Goal: Task Accomplishment & Management: Complete application form

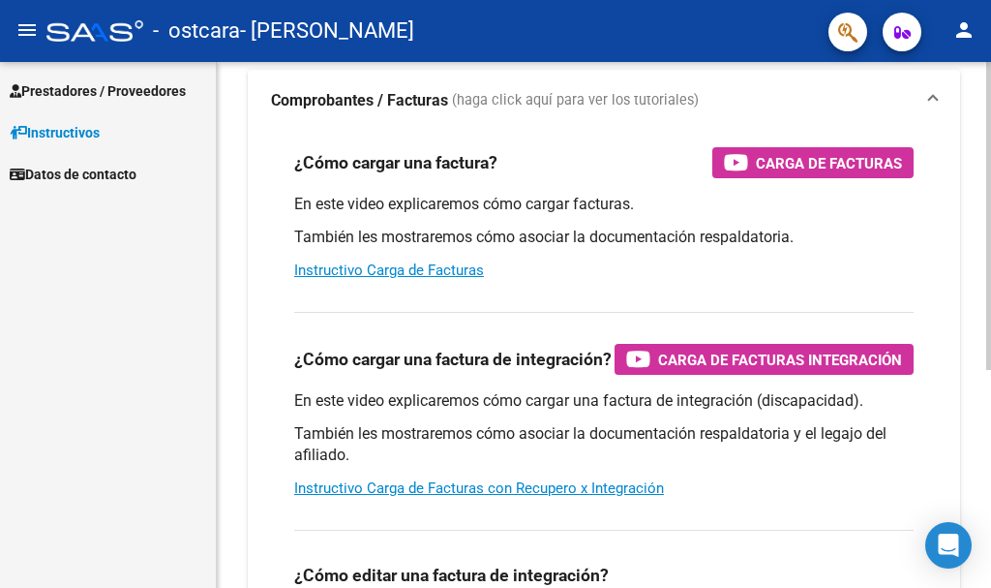
scroll to position [290, 0]
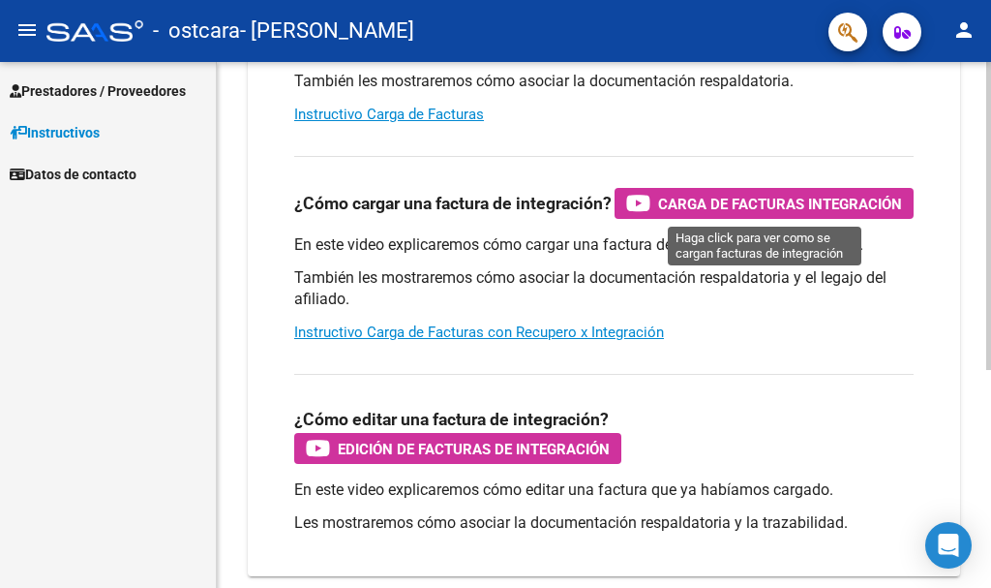
click at [684, 203] on span "Carga de Facturas Integración" at bounding box center [780, 204] width 244 height 24
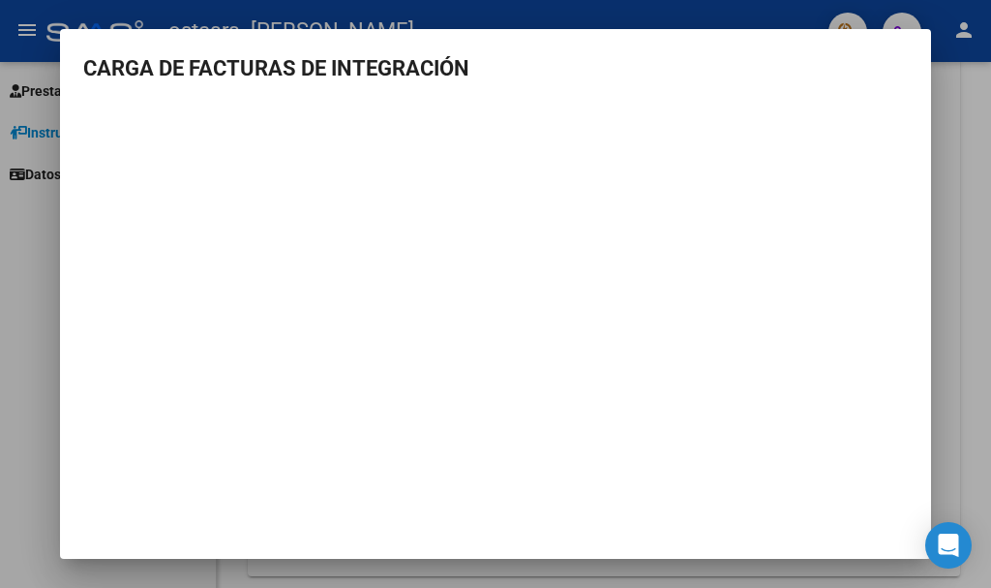
click at [0, 338] on div at bounding box center [495, 294] width 991 height 588
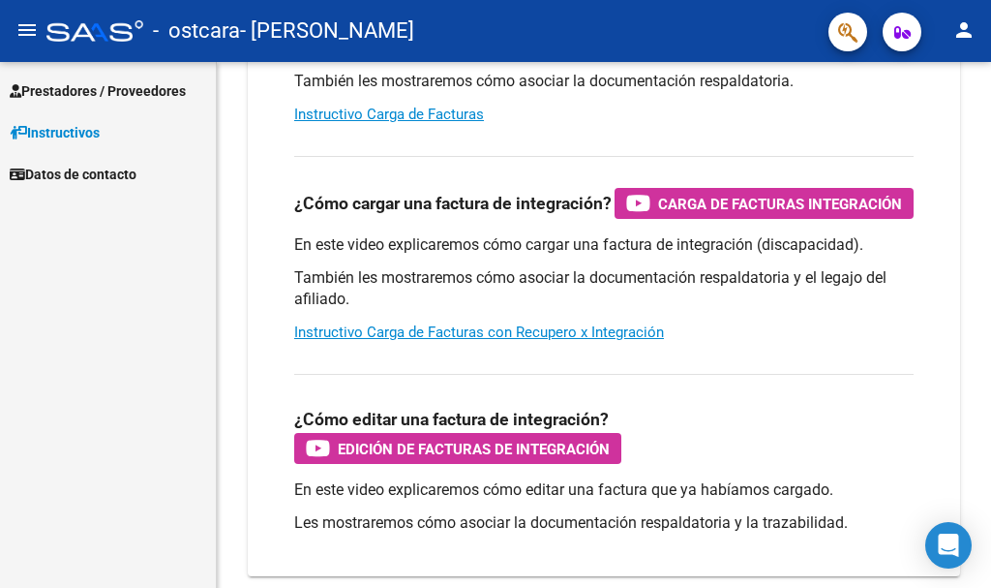
click at [167, 89] on span "Prestadores / Proveedores" at bounding box center [98, 90] width 176 height 21
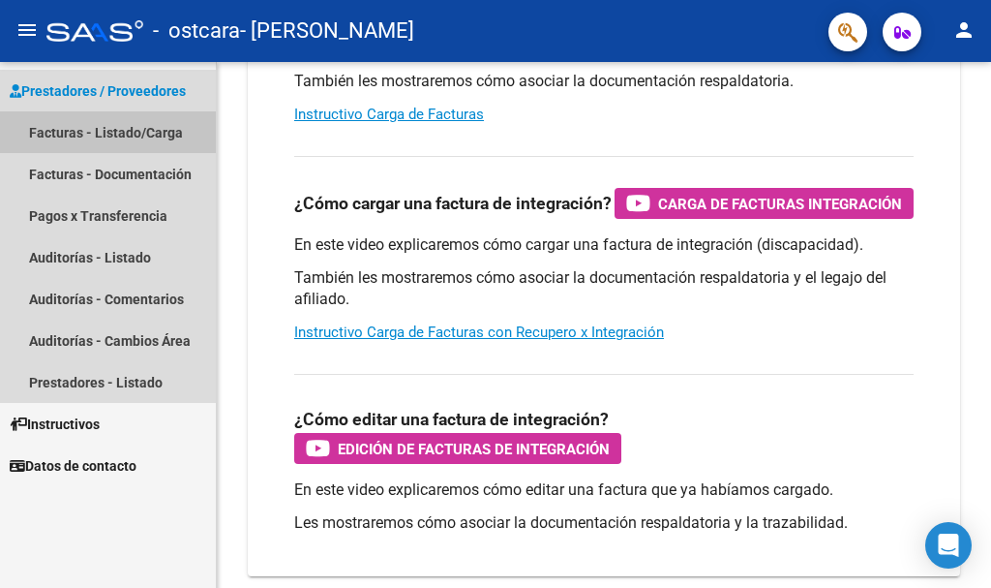
click at [97, 140] on link "Facturas - Listado/Carga" at bounding box center [108, 132] width 216 height 42
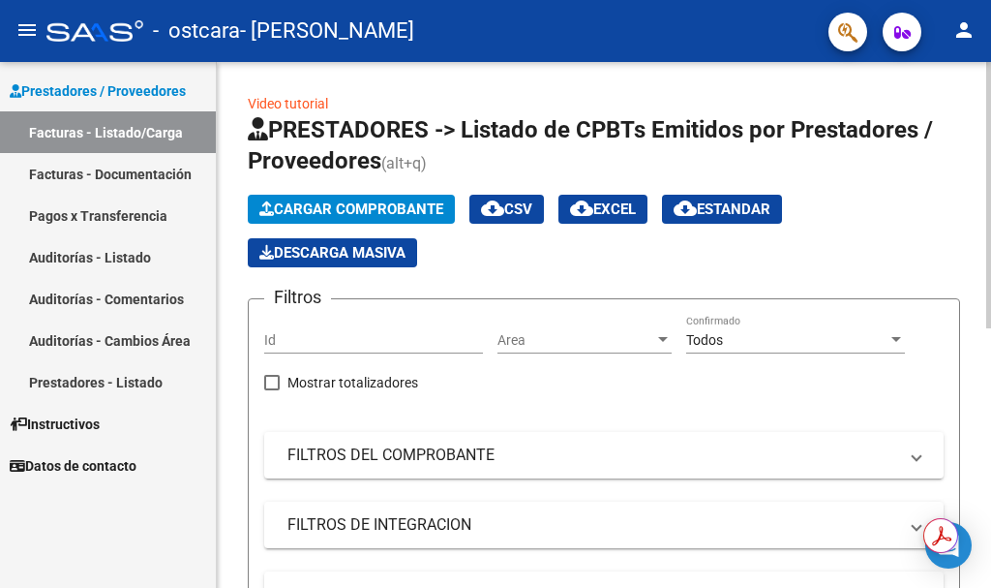
click at [348, 204] on span "Cargar Comprobante" at bounding box center [351, 208] width 184 height 17
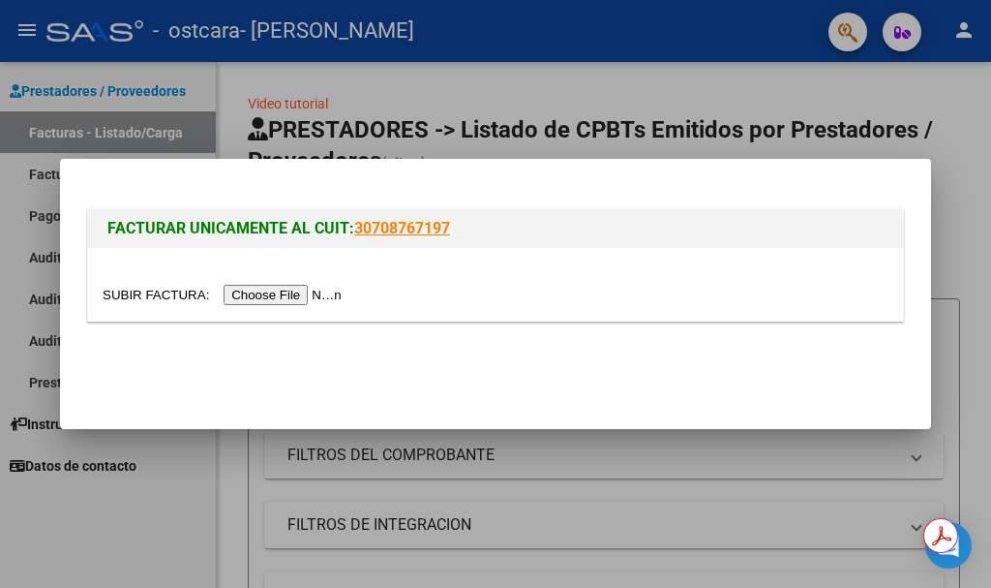
click at [265, 295] on input "file" at bounding box center [225, 295] width 245 height 20
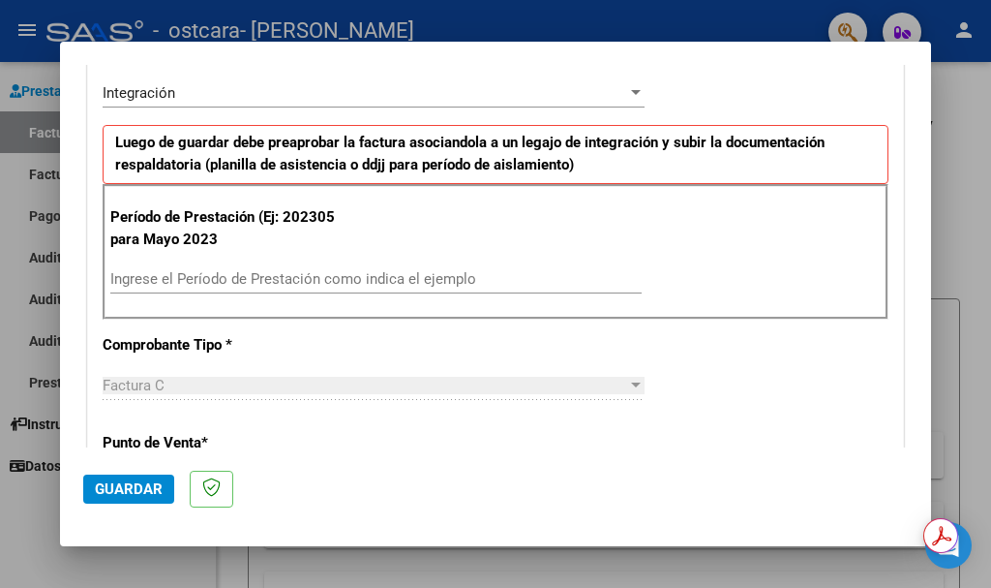
scroll to position [484, 0]
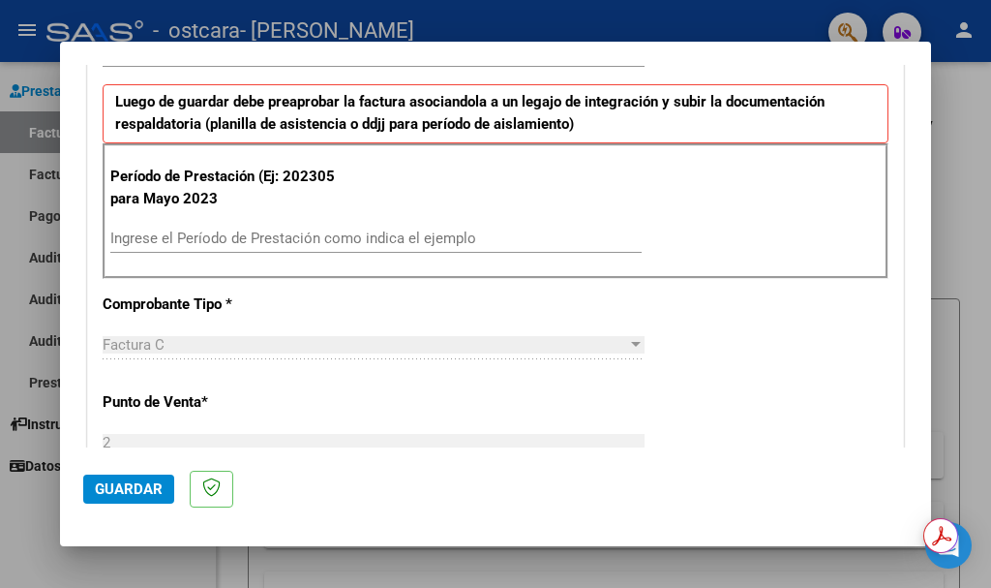
click at [173, 240] on input "Ingrese el Período de Prestación como indica el ejemplo" at bounding box center [376, 237] width 532 height 17
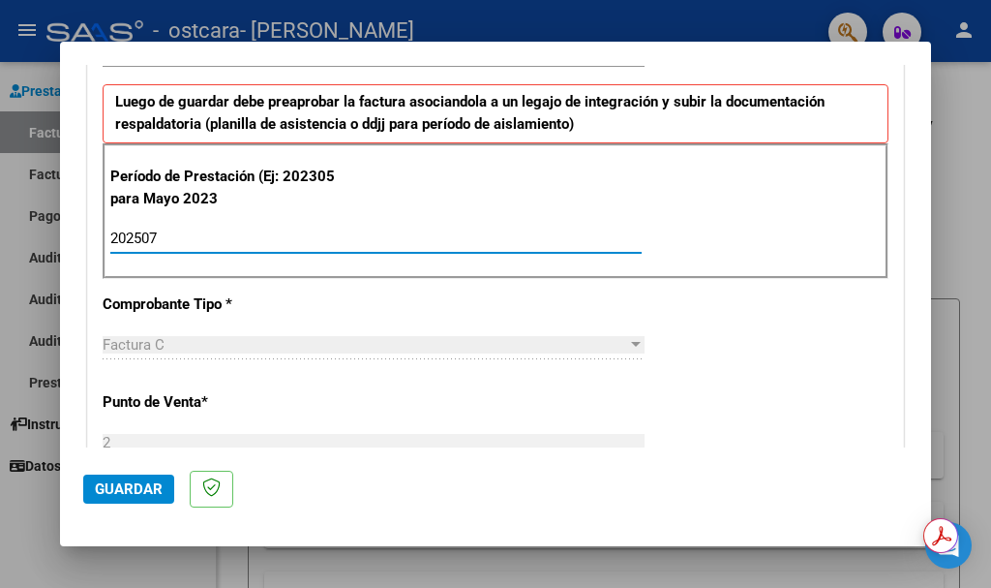
type input "202507"
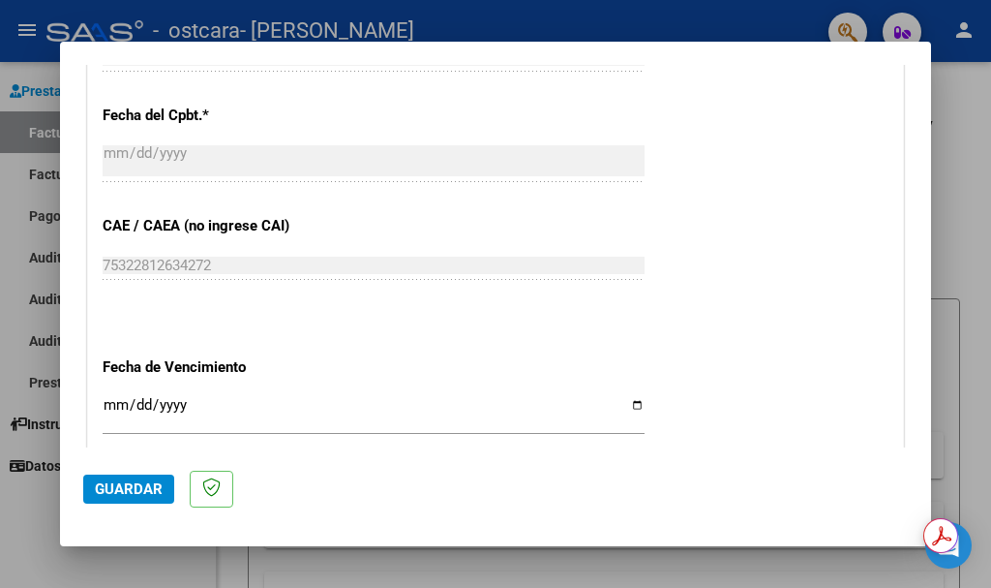
scroll to position [1344, 0]
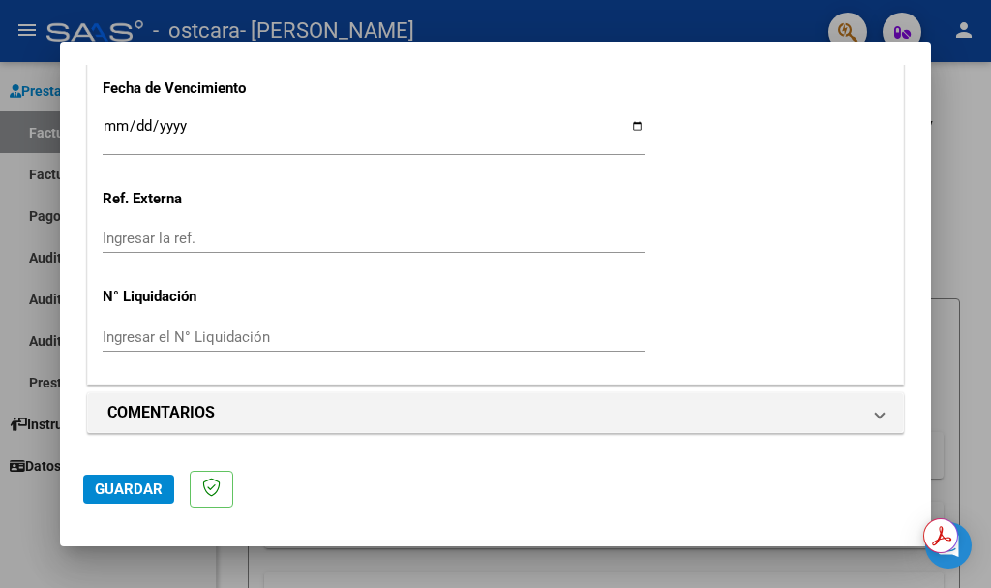
click at [113, 485] on span "Guardar" at bounding box center [129, 488] width 68 height 17
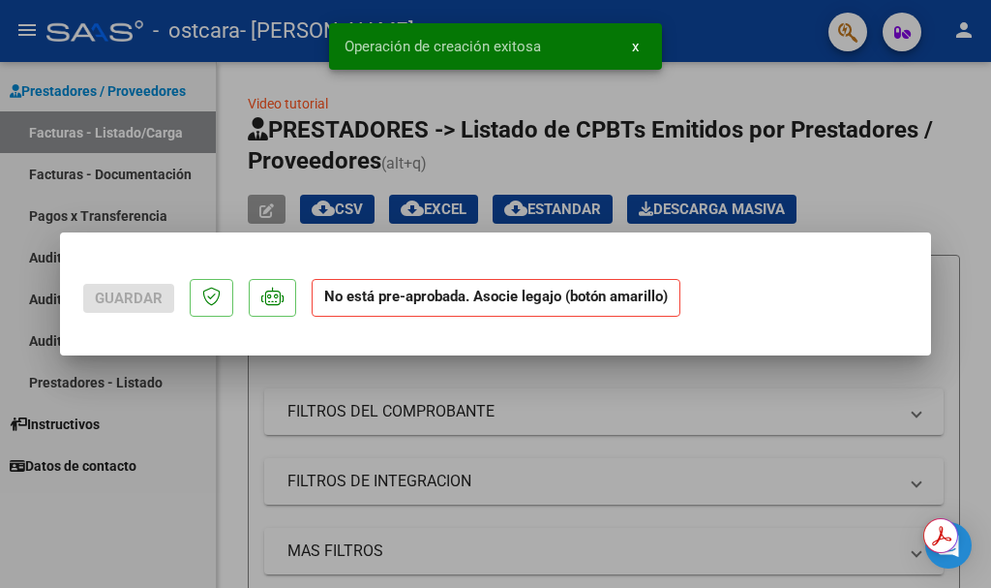
scroll to position [0, 0]
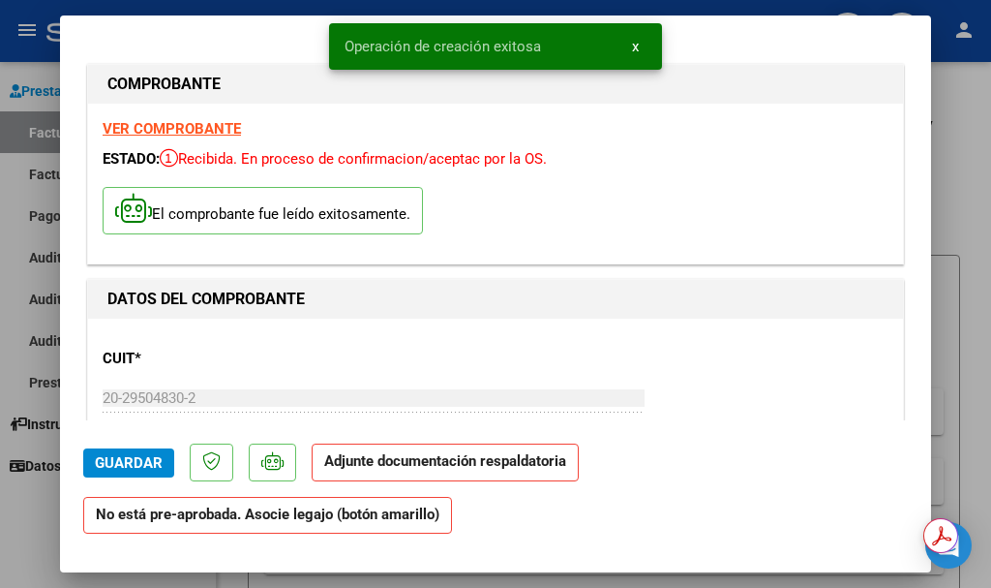
click at [277, 510] on strong "No está pre-aprobada. Asocie legajo (botón amarillo)" at bounding box center [267, 516] width 369 height 38
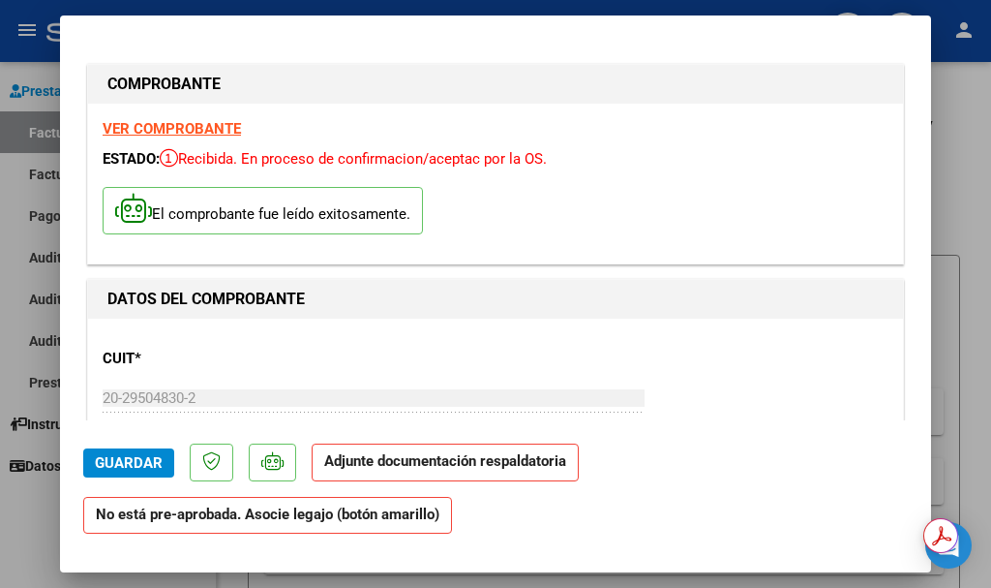
click at [296, 521] on strong "No está pre-aprobada. Asocie legajo (botón amarillo)" at bounding box center [267, 516] width 369 height 38
click at [389, 513] on strong "No está pre-aprobada. Asocie legajo (botón amarillo)" at bounding box center [267, 516] width 369 height 38
click at [375, 471] on p "Adjunte documentación respaldatoria" at bounding box center [445, 462] width 267 height 38
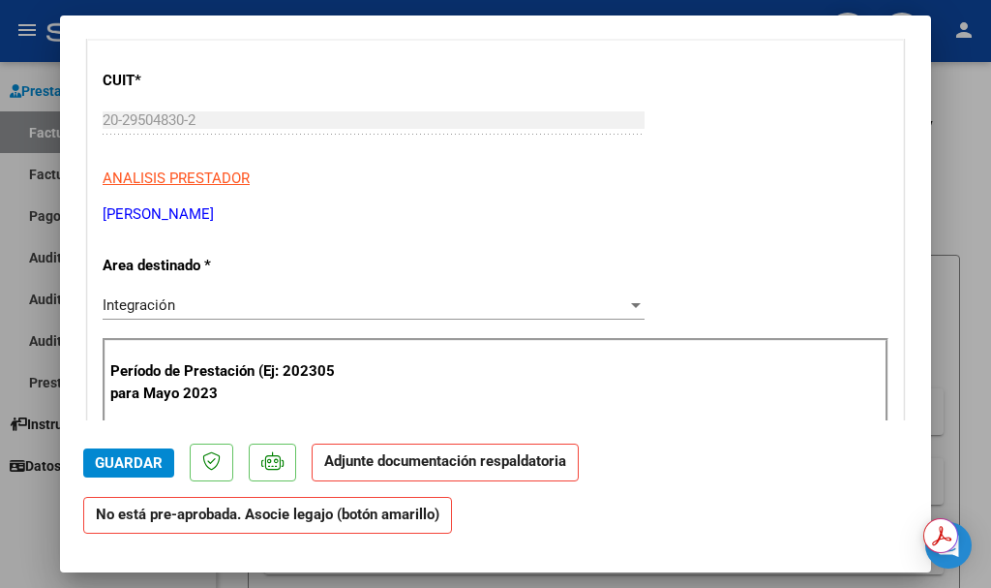
scroll to position [290, 0]
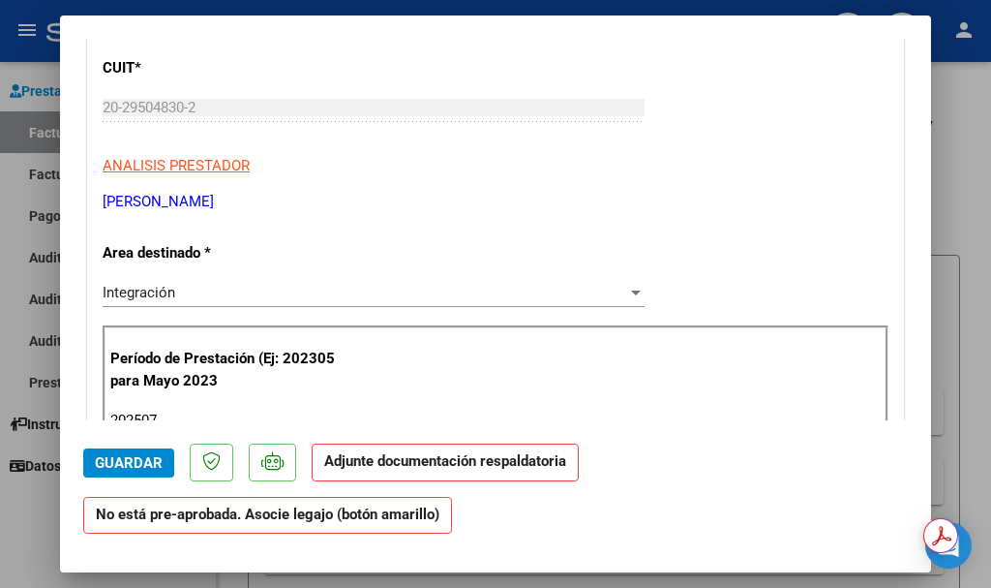
click at [530, 465] on strong "Adjunte documentación respaldatoria" at bounding box center [445, 460] width 242 height 17
click at [567, 569] on mat-dialog-container "COMPROBANTE VER COMPROBANTE ESTADO: Recibida. En proceso de confirmacion/acepta…" at bounding box center [495, 294] width 871 height 558
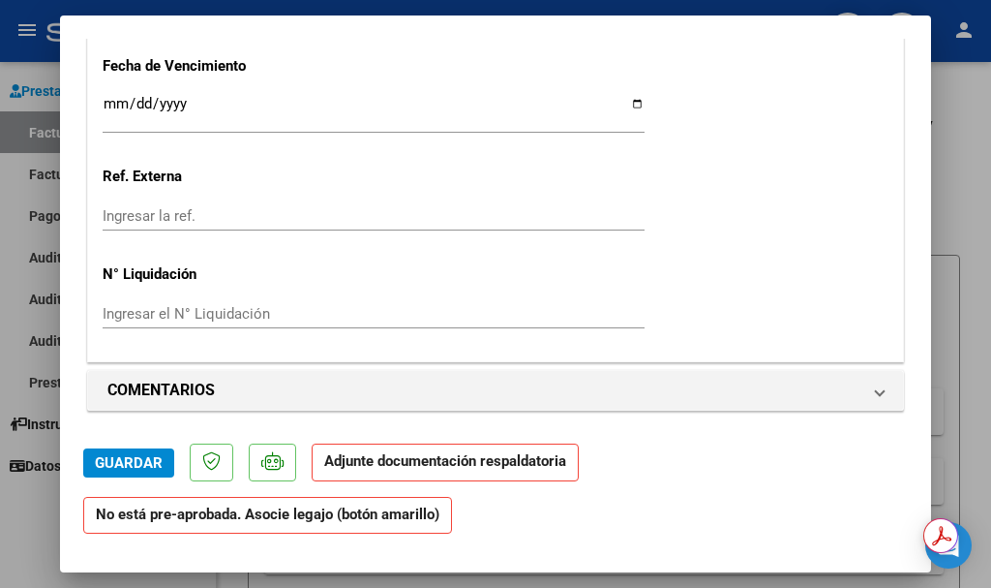
scroll to position [1355, 0]
click at [573, 470] on p "Adjunte documentación respaldatoria" at bounding box center [445, 462] width 267 height 38
click at [373, 538] on p "No está pre-aprobada. Asocie legajo (botón amarillo)" at bounding box center [275, 523] width 384 height 53
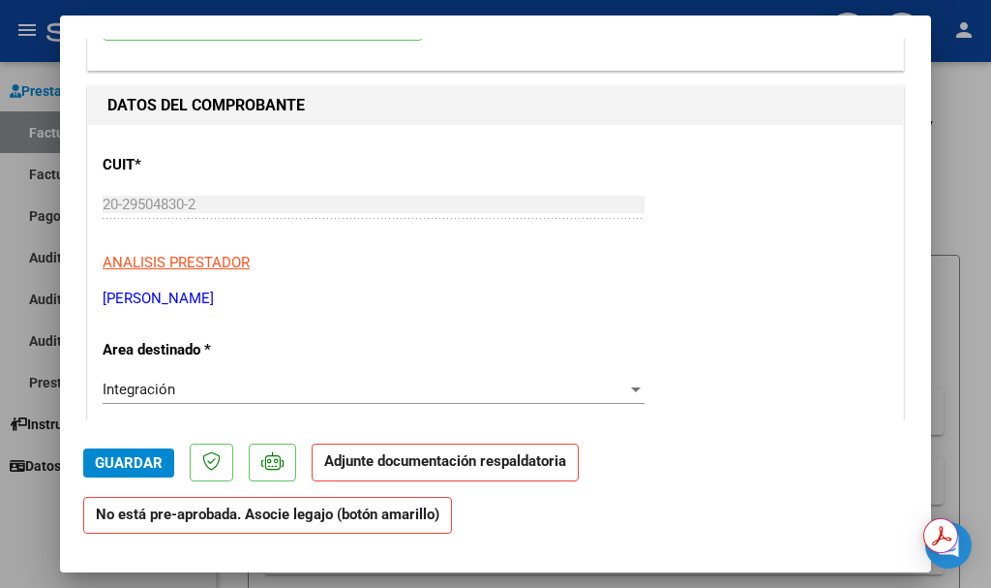
scroll to position [0, 0]
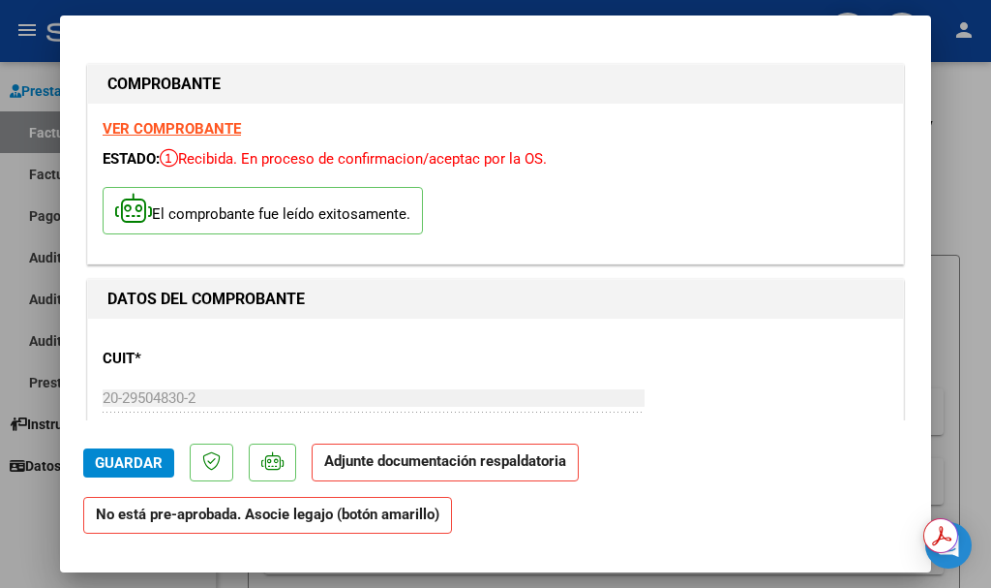
click at [234, 216] on p "El comprobante fue leído exitosamente." at bounding box center [263, 210] width 320 height 47
click at [958, 251] on div at bounding box center [495, 294] width 991 height 588
type input "$ 0,00"
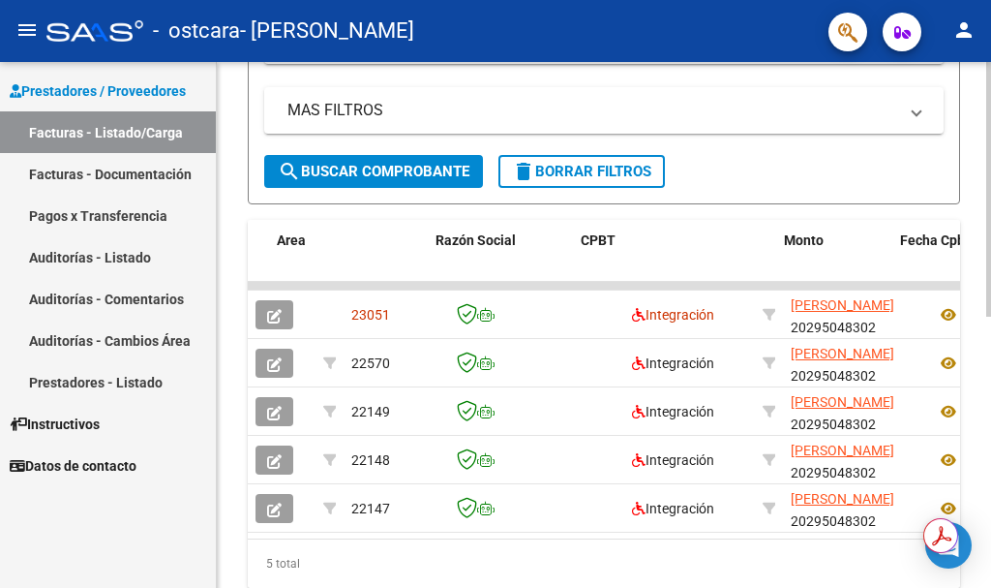
scroll to position [0, 467]
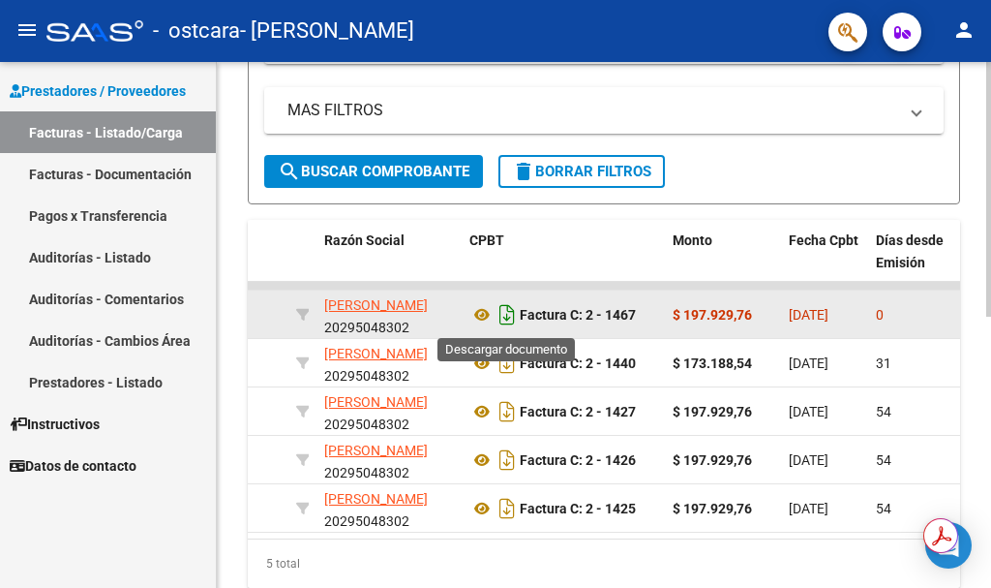
click at [505, 314] on icon "Descargar documento" at bounding box center [507, 314] width 25 height 31
click at [489, 310] on icon at bounding box center [482, 314] width 25 height 23
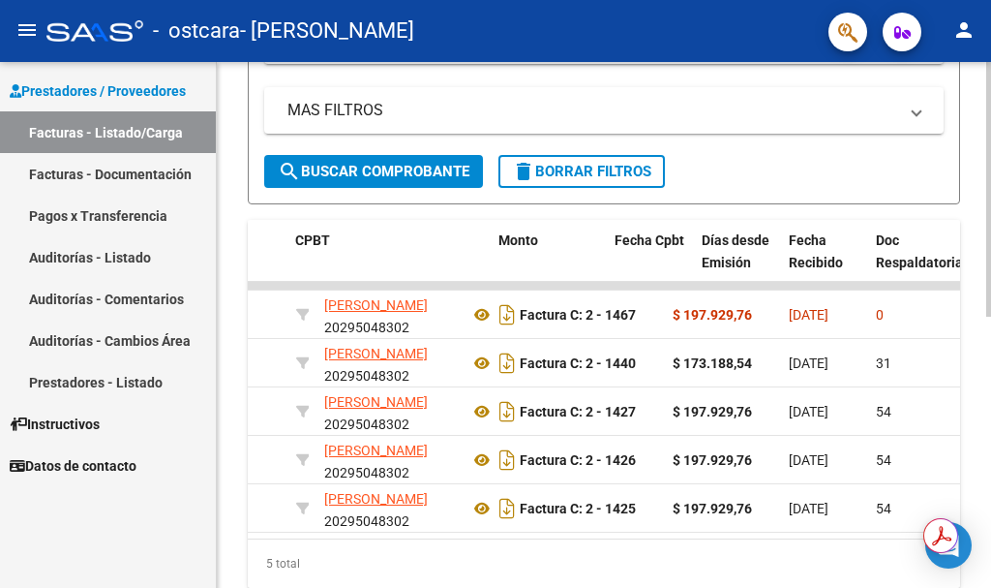
scroll to position [0, 664]
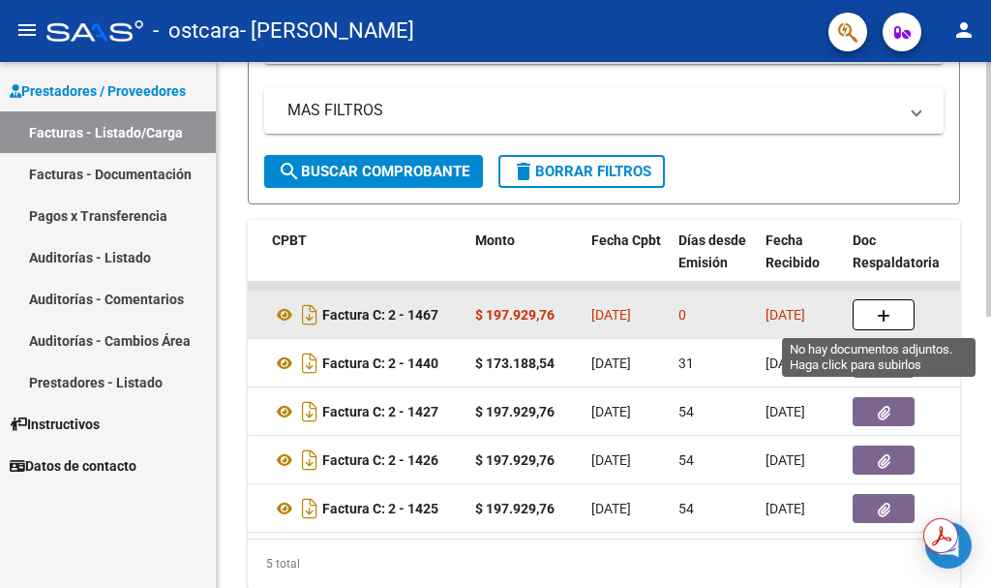
click at [877, 303] on button "button" at bounding box center [884, 314] width 62 height 31
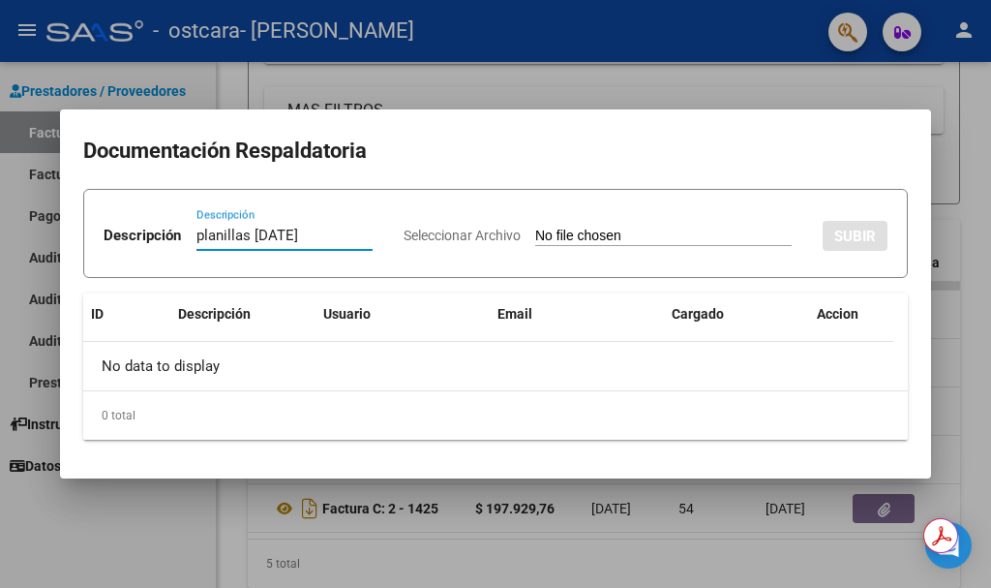
type input "planillas [DATE]"
click at [535, 246] on input "Seleccionar Archivo" at bounding box center [663, 237] width 257 height 18
type input "C:\fakepath\planillas [PERSON_NAME].pdf"
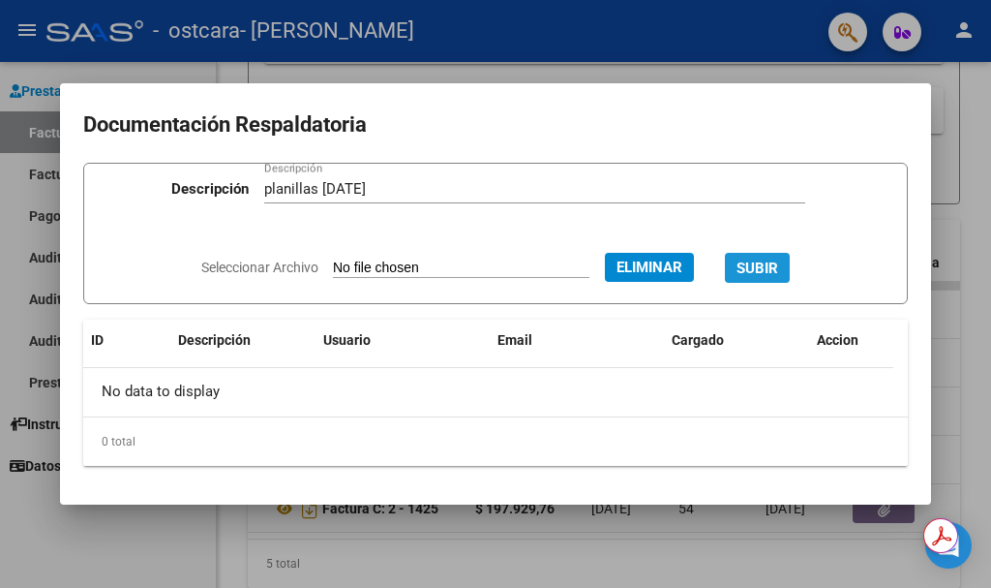
click at [756, 259] on span "SUBIR" at bounding box center [758, 267] width 42 height 17
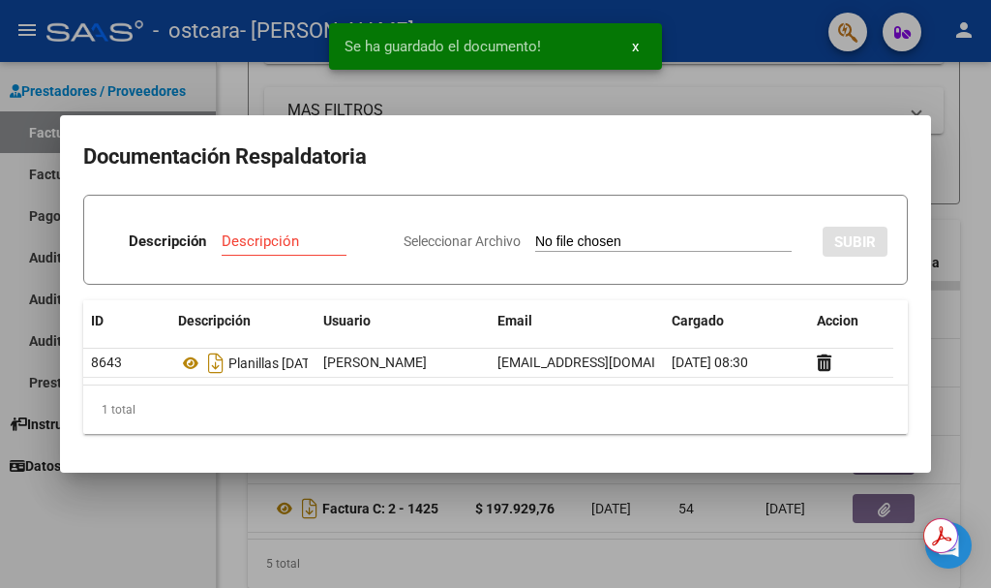
click at [980, 166] on div at bounding box center [495, 294] width 991 height 588
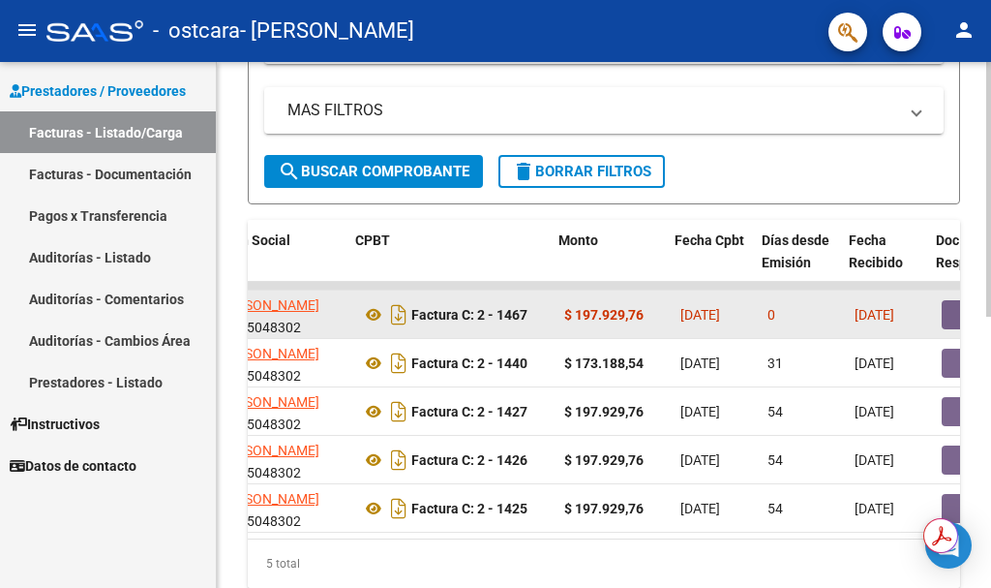
scroll to position [0, 581]
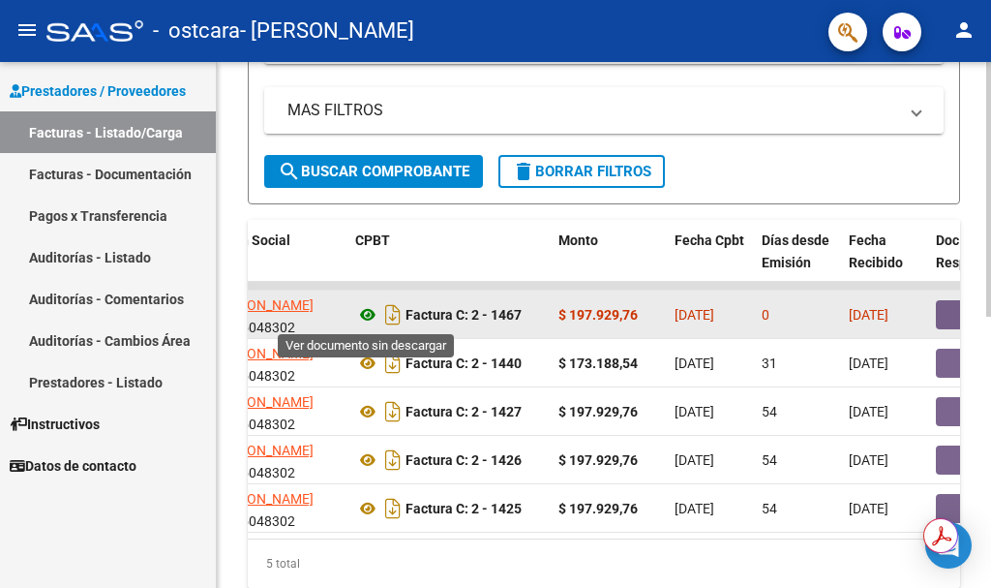
click at [364, 317] on icon at bounding box center [367, 314] width 25 height 23
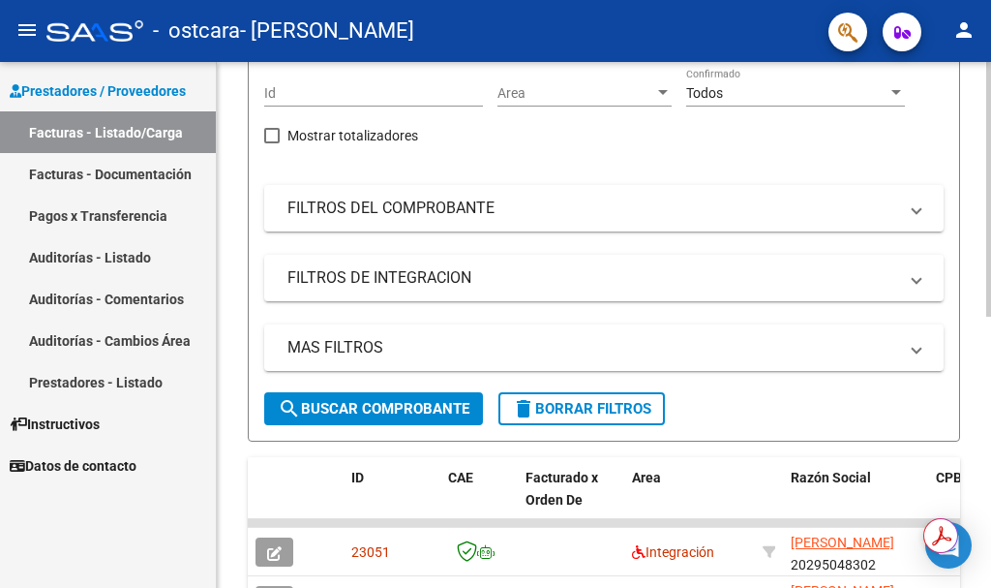
scroll to position [0, 0]
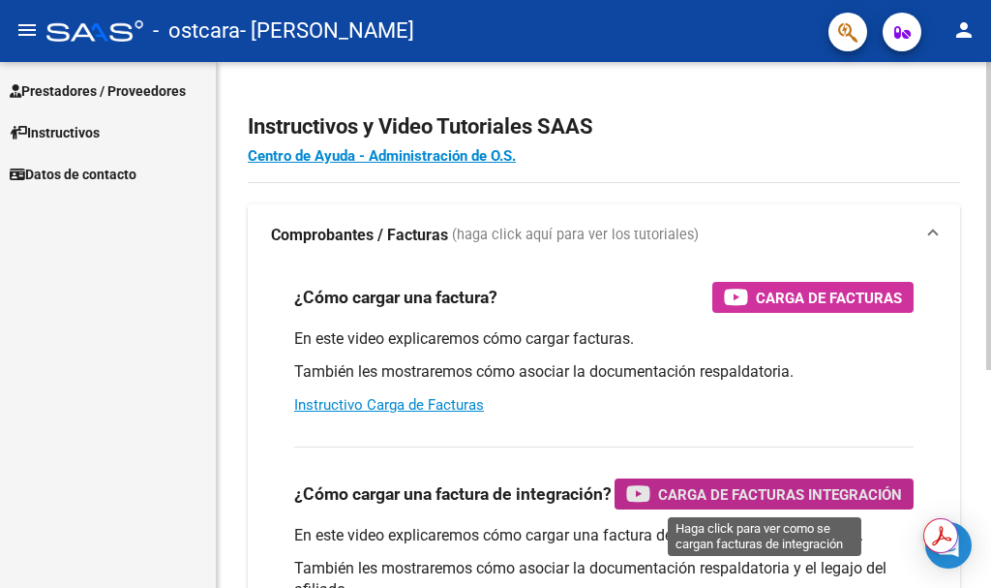
click at [745, 498] on span "Carga de Facturas Integración" at bounding box center [780, 494] width 244 height 24
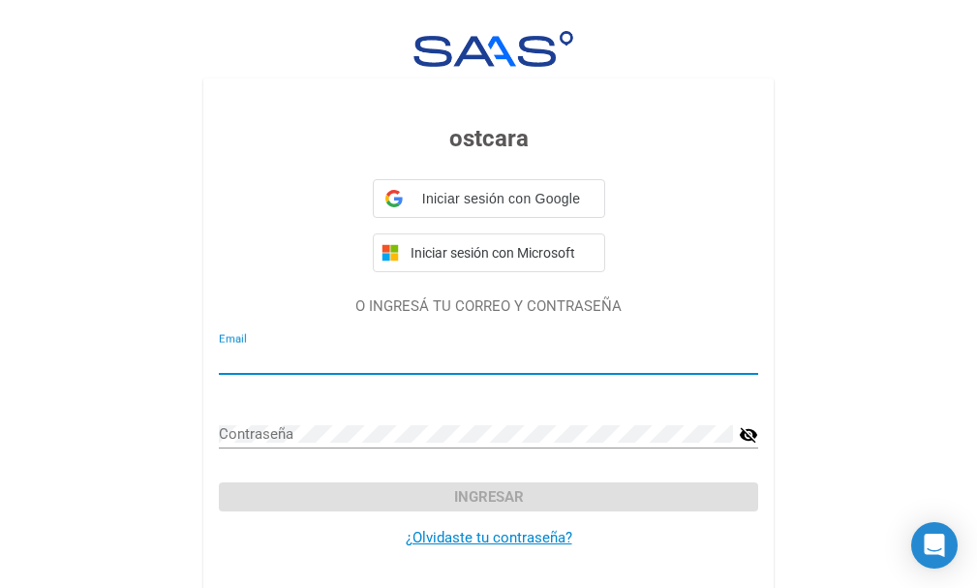
type input "[EMAIL_ADDRESS][DOMAIN_NAME]"
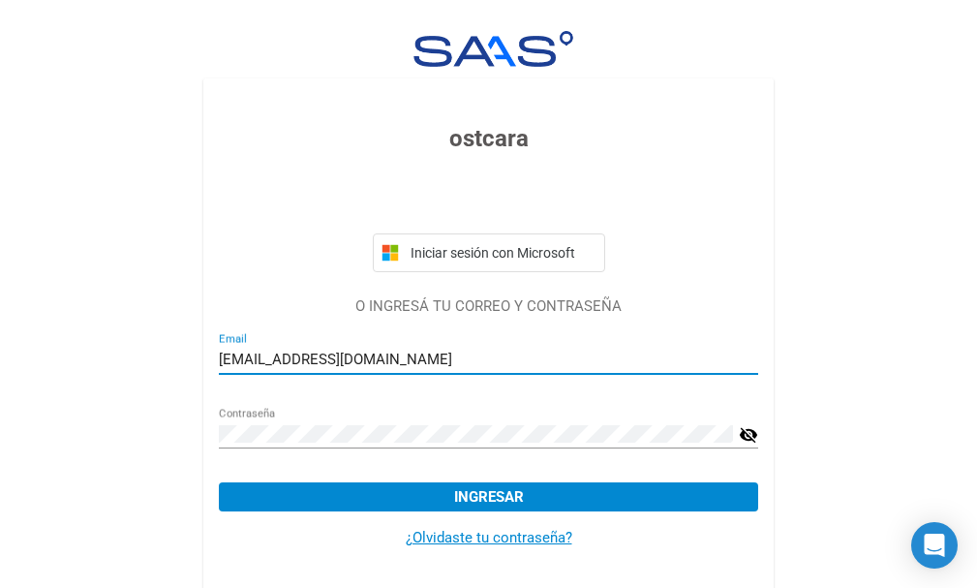
click at [465, 504] on span "Ingresar" at bounding box center [489, 496] width 70 height 17
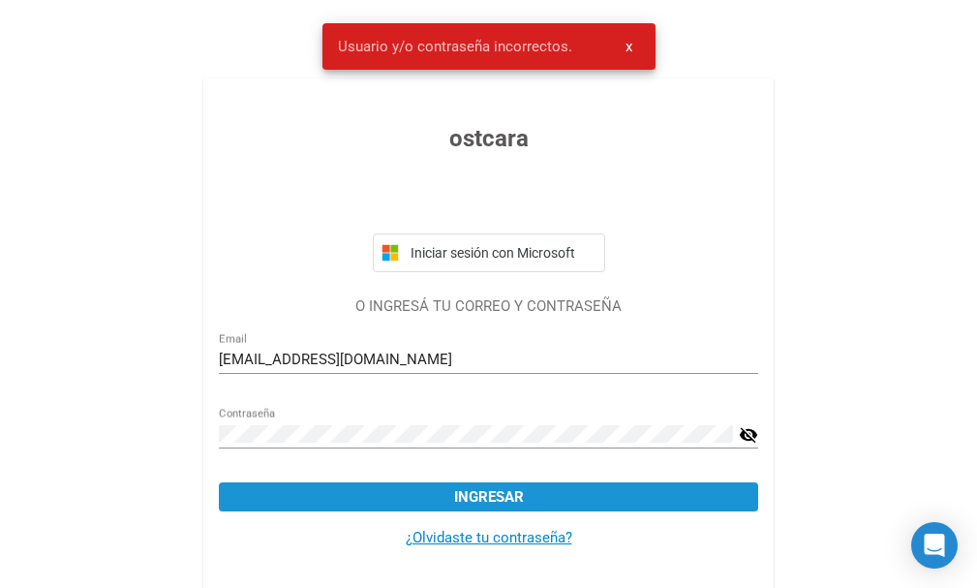
click at [482, 499] on span "Ingresar" at bounding box center [489, 496] width 70 height 17
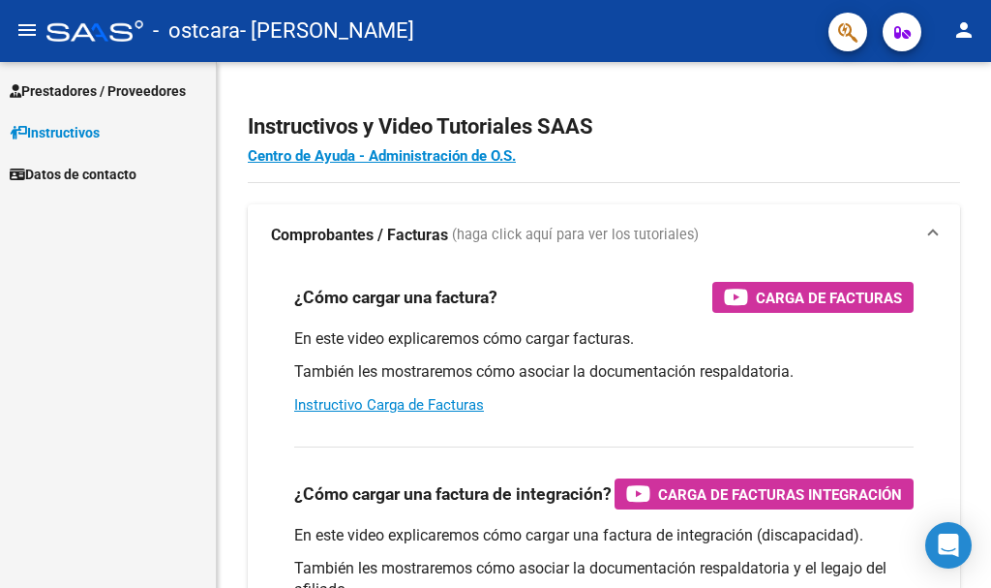
click at [67, 75] on link "Prestadores / Proveedores" at bounding box center [108, 91] width 216 height 42
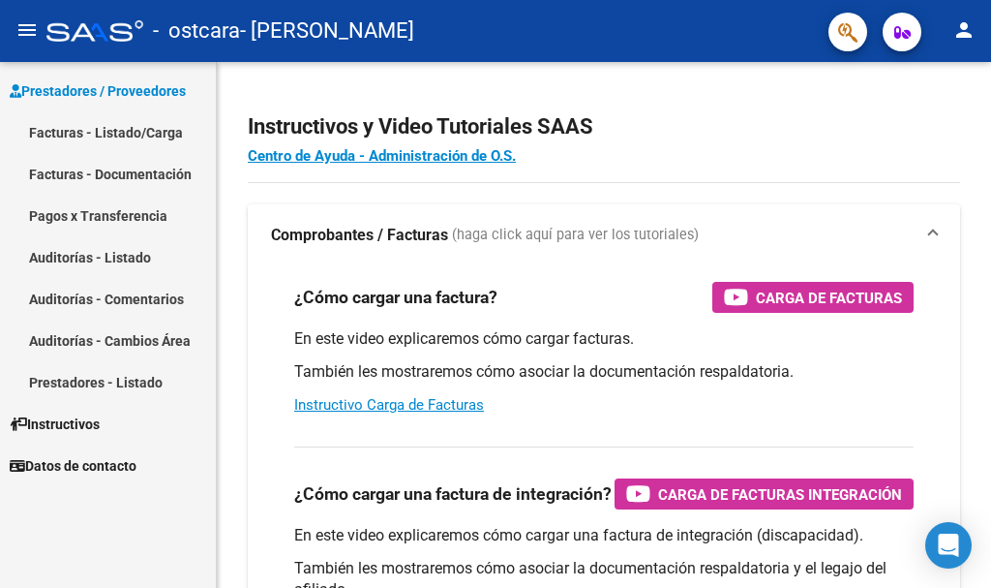
click at [112, 131] on link "Facturas - Listado/Carga" at bounding box center [108, 132] width 216 height 42
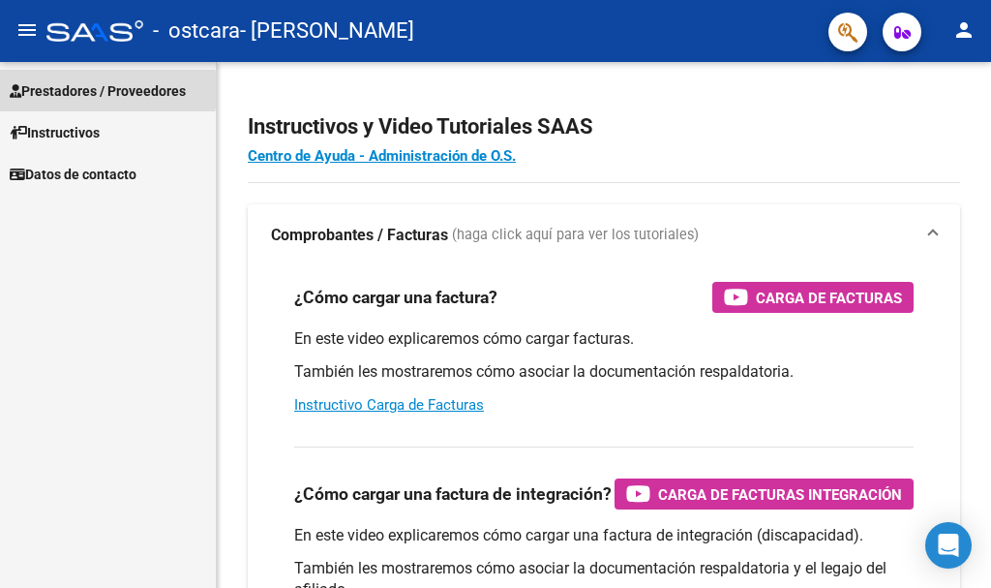
click at [55, 90] on span "Prestadores / Proveedores" at bounding box center [98, 90] width 176 height 21
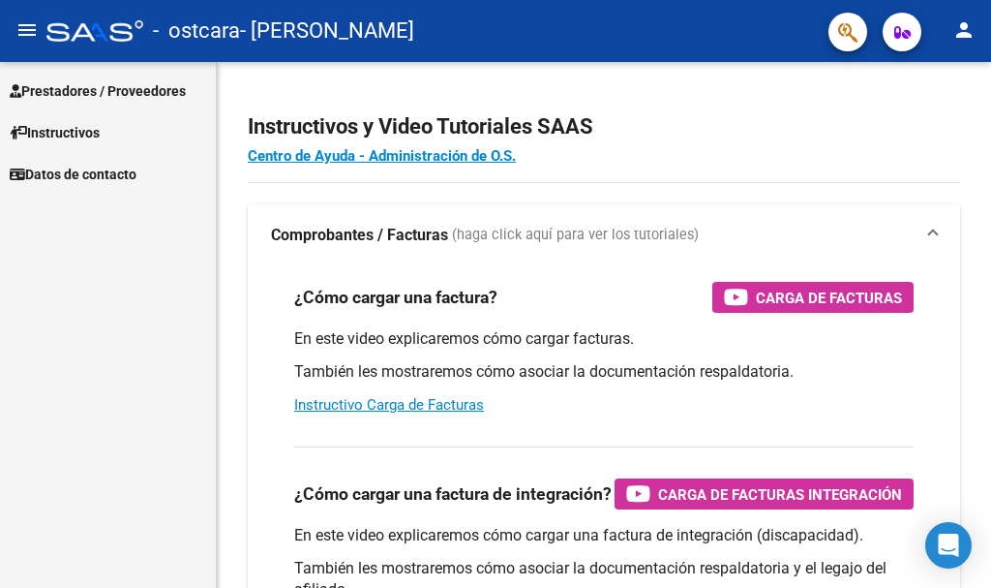
click at [61, 83] on span "Prestadores / Proveedores" at bounding box center [98, 90] width 176 height 21
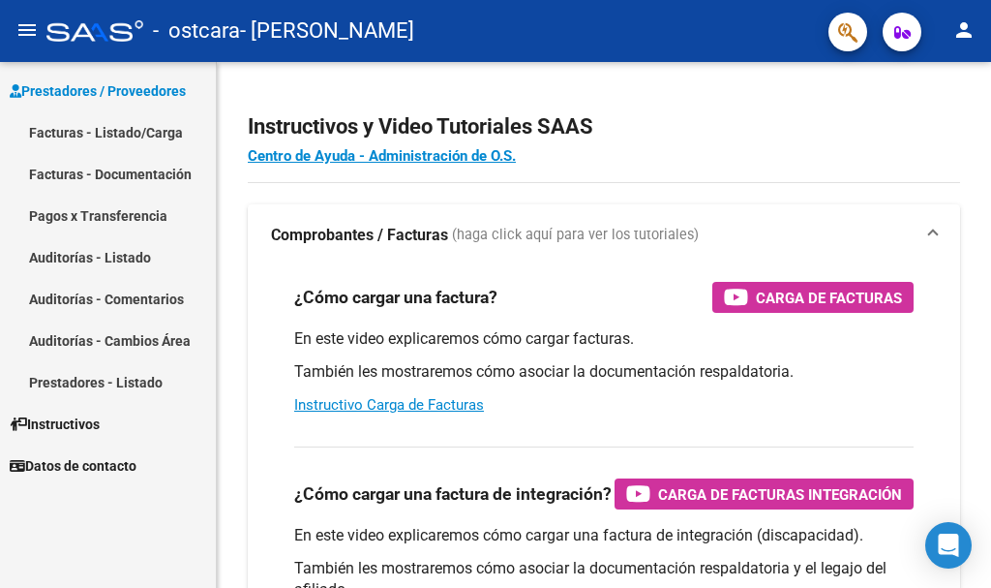
click at [30, 21] on mat-icon "menu" at bounding box center [26, 29] width 23 height 23
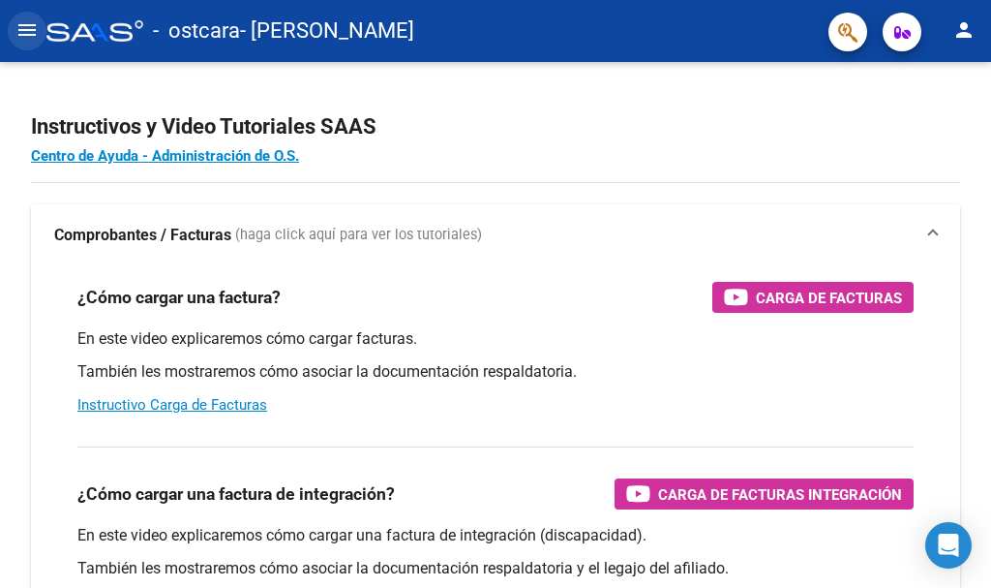
click at [15, 30] on button "menu" at bounding box center [27, 31] width 39 height 39
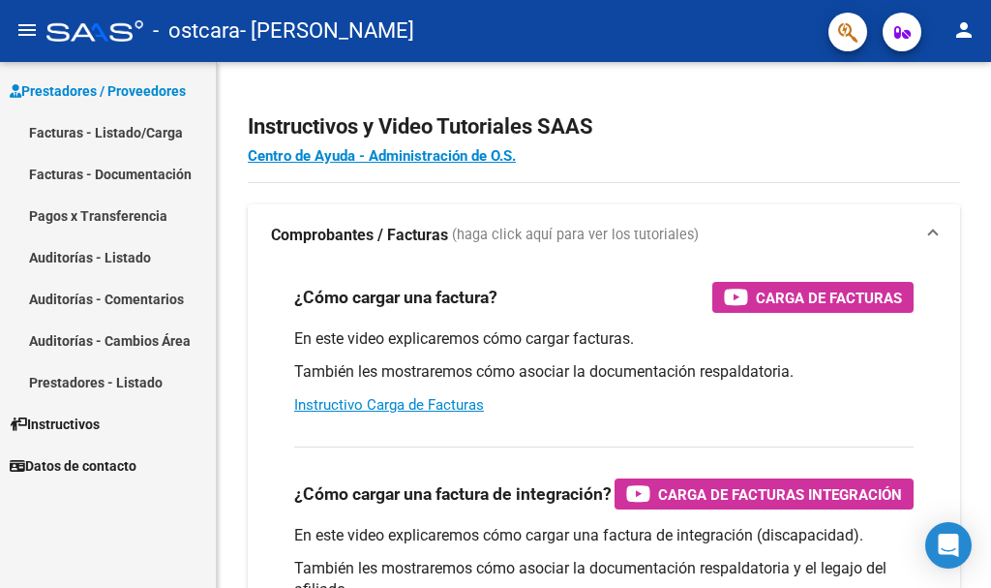
click at [98, 137] on link "Facturas - Listado/Carga" at bounding box center [108, 132] width 216 height 42
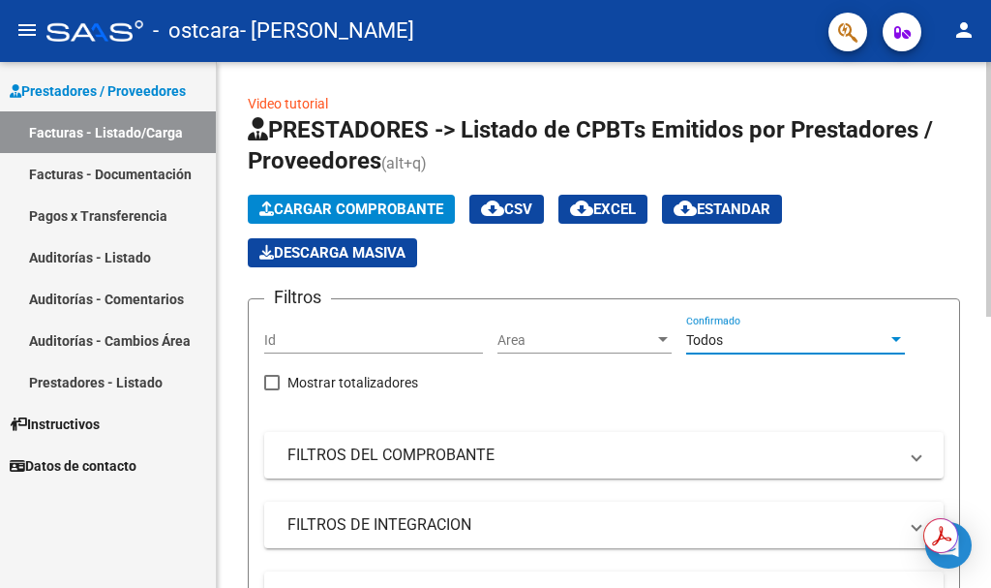
click at [758, 339] on div "Todos" at bounding box center [786, 340] width 201 height 16
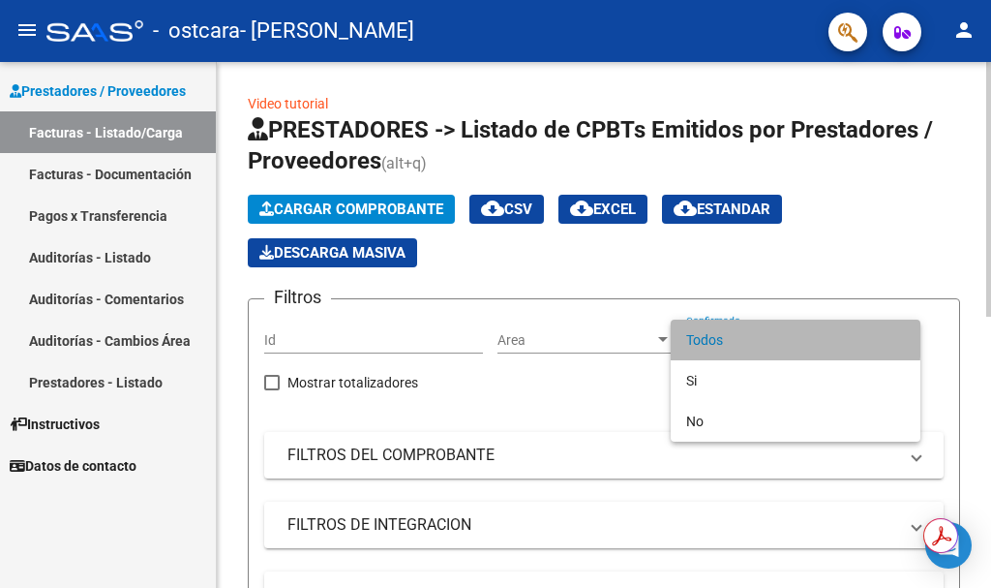
click at [758, 339] on span "Todos" at bounding box center [795, 339] width 219 height 41
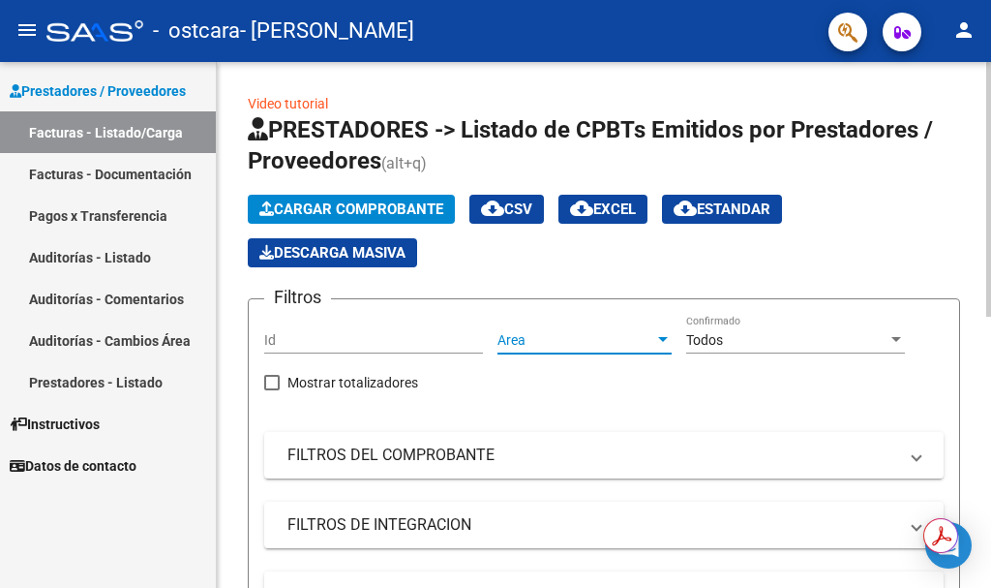
click at [631, 337] on span "Area" at bounding box center [576, 340] width 157 height 16
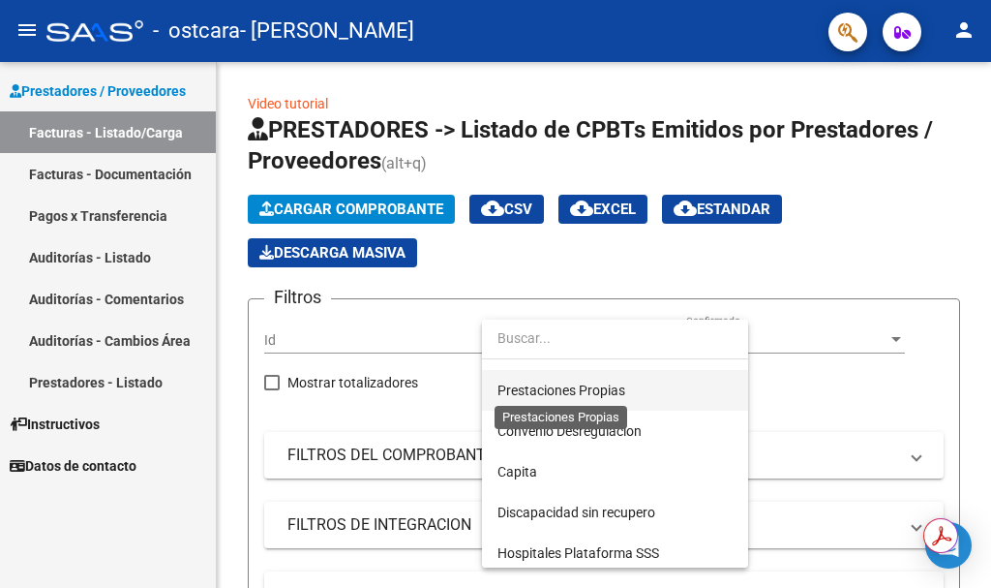
scroll to position [97, 0]
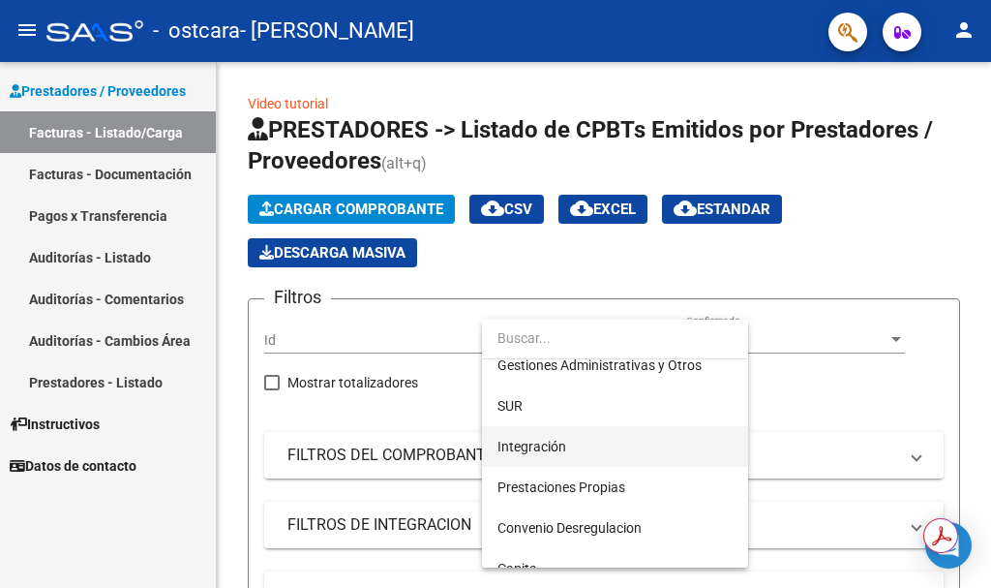
click at [540, 435] on span "Integración" at bounding box center [615, 446] width 235 height 41
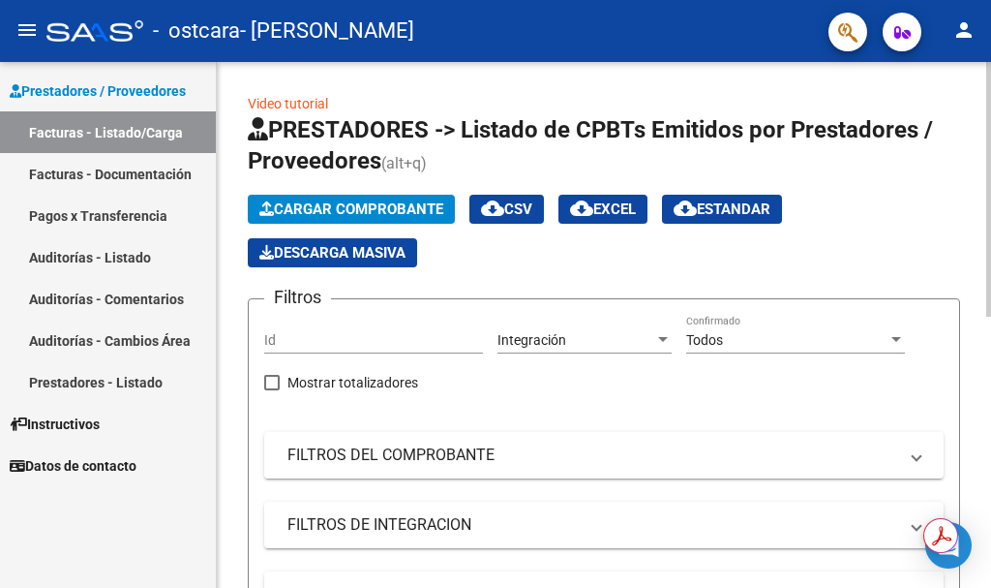
click at [373, 323] on div "Id" at bounding box center [373, 334] width 219 height 39
type input "-1"
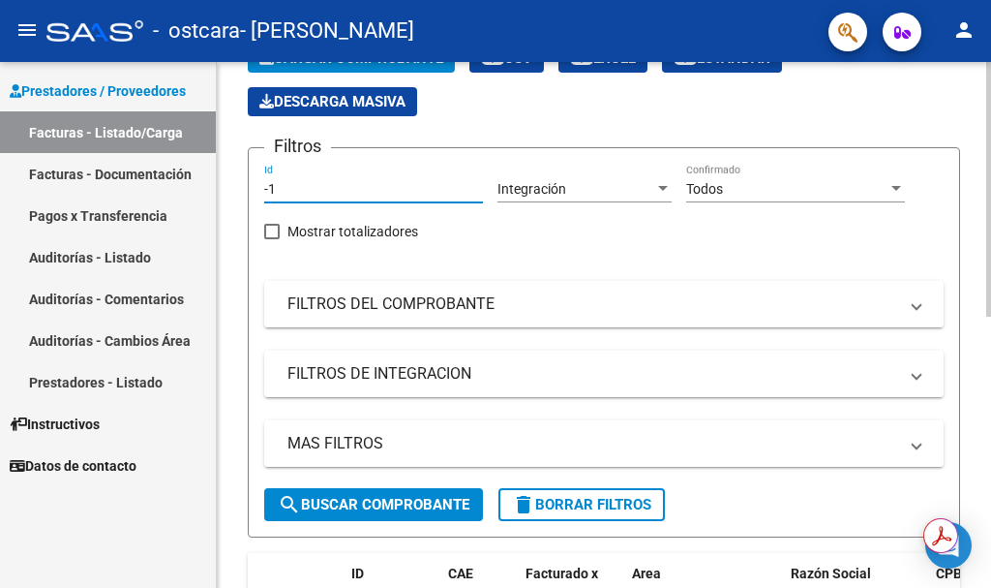
scroll to position [0, 0]
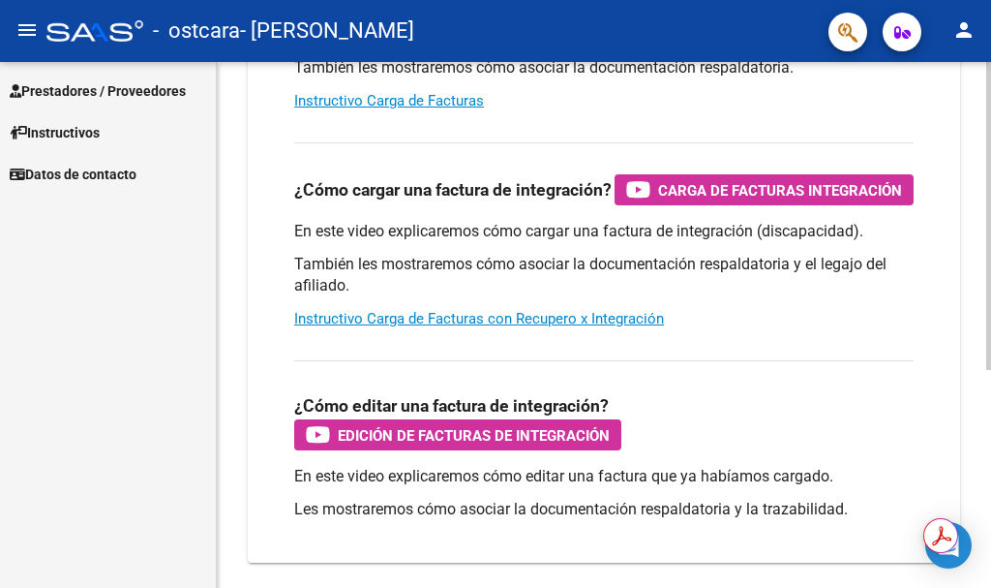
scroll to position [275, 0]
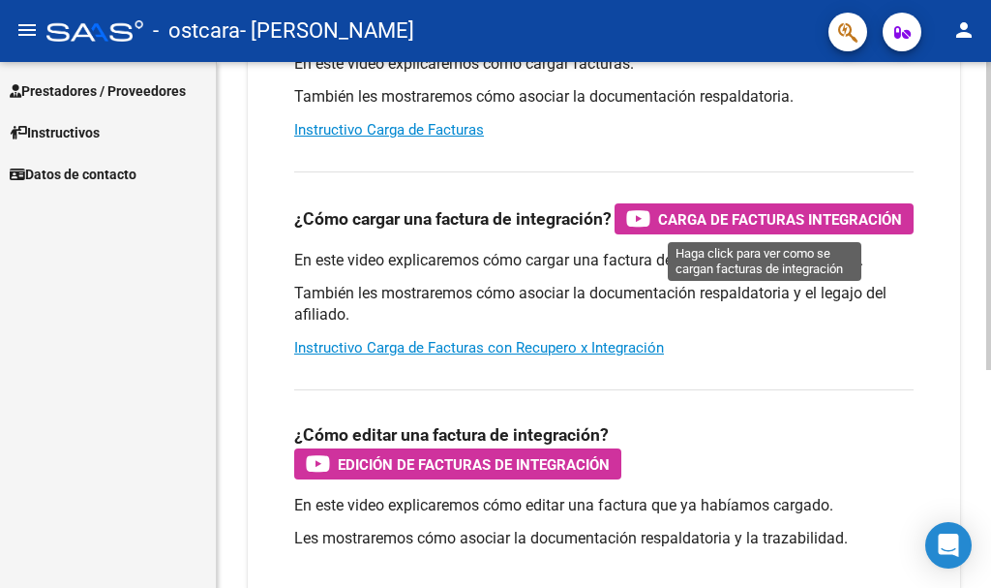
click at [688, 220] on span "Carga de Facturas Integración" at bounding box center [780, 219] width 244 height 24
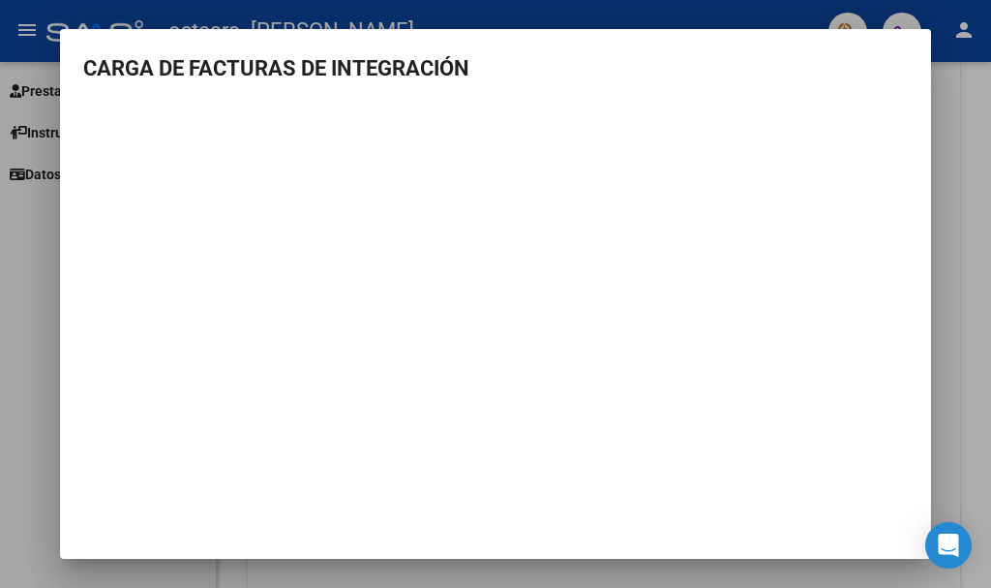
drag, startPoint x: 661, startPoint y: 455, endPoint x: 630, endPoint y: 462, distance: 31.7
click at [659, 458] on mat-dialog-container "CARGA DE FACTURAS DE INTEGRACIÓN" at bounding box center [495, 293] width 871 height 529
click at [32, 217] on div at bounding box center [495, 294] width 991 height 588
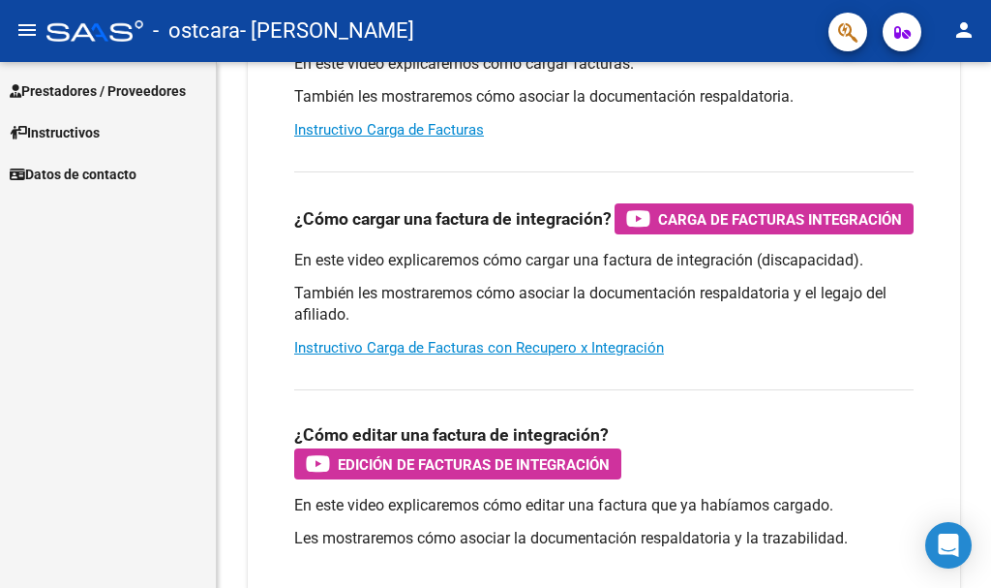
scroll to position [0, 0]
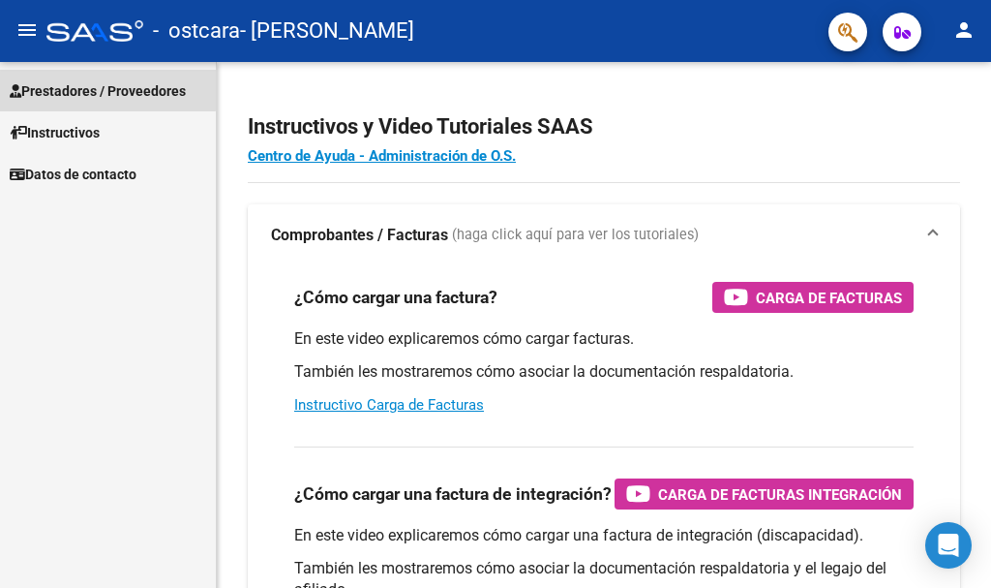
click at [85, 88] on span "Prestadores / Proveedores" at bounding box center [98, 90] width 176 height 21
click at [72, 70] on link "Prestadores / Proveedores" at bounding box center [108, 91] width 216 height 42
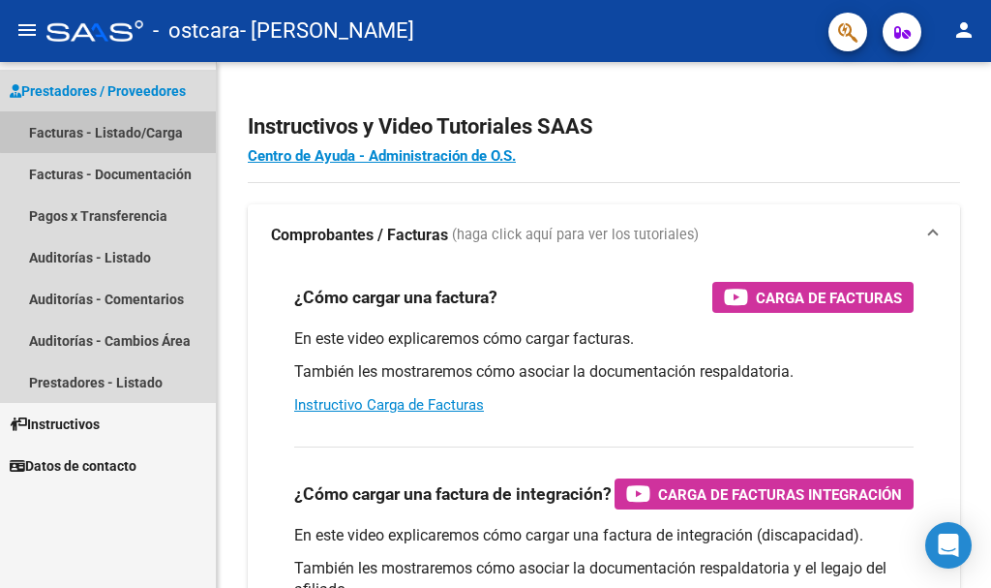
click at [122, 131] on link "Facturas - Listado/Carga" at bounding box center [108, 132] width 216 height 42
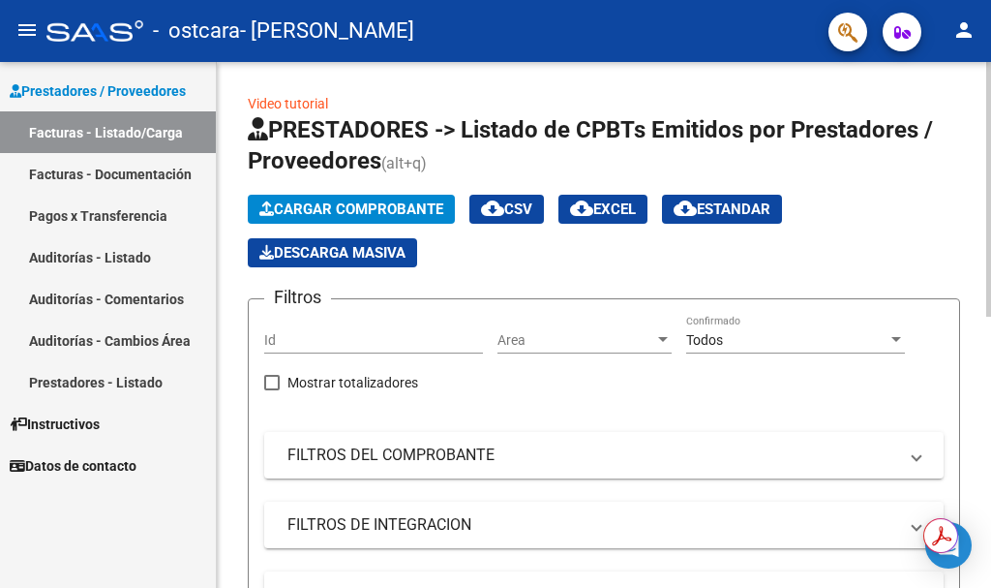
click at [360, 207] on span "Cargar Comprobante" at bounding box center [351, 208] width 184 height 17
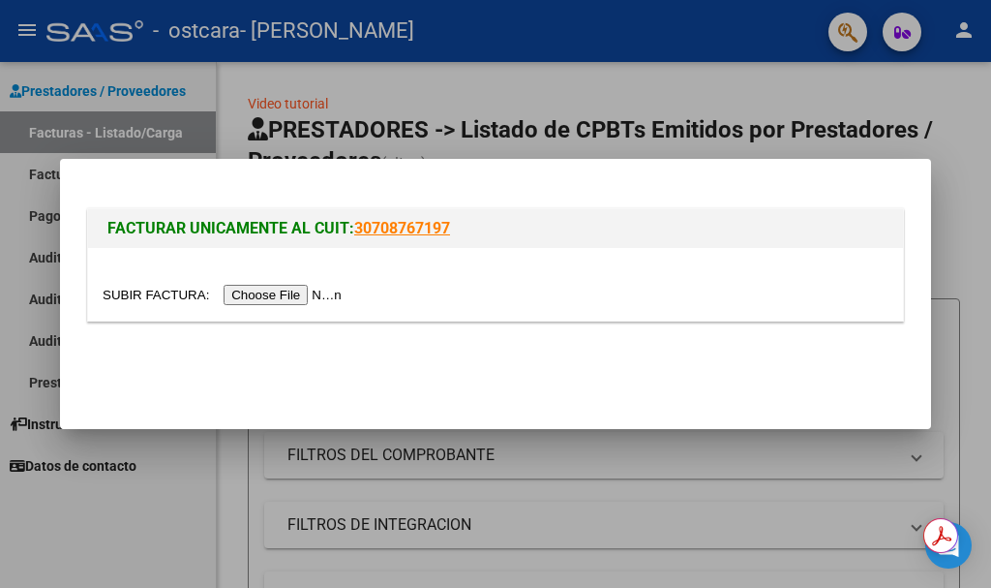
click at [260, 293] on input "file" at bounding box center [225, 295] width 245 height 20
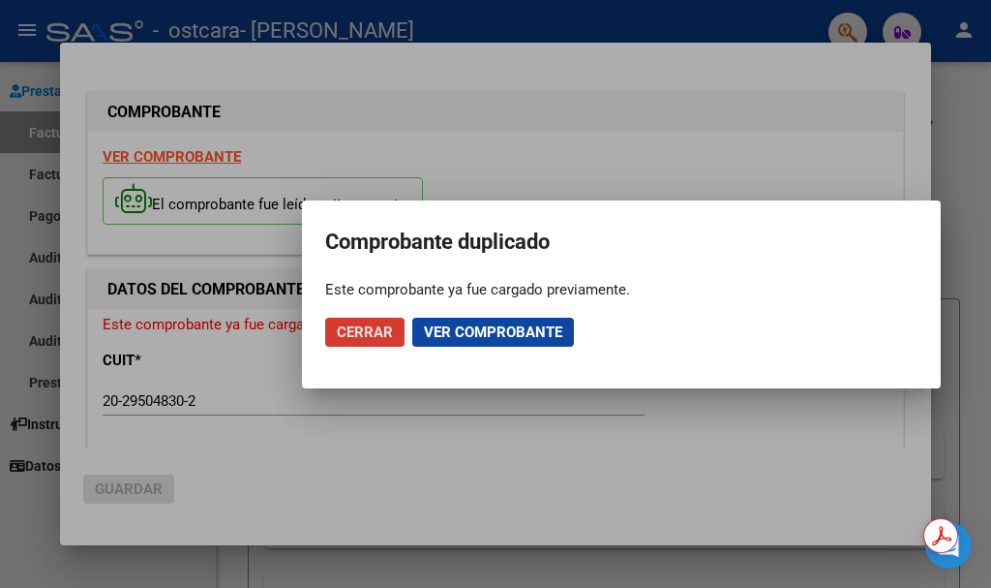
click at [378, 343] on button "Cerrar" at bounding box center [364, 332] width 79 height 29
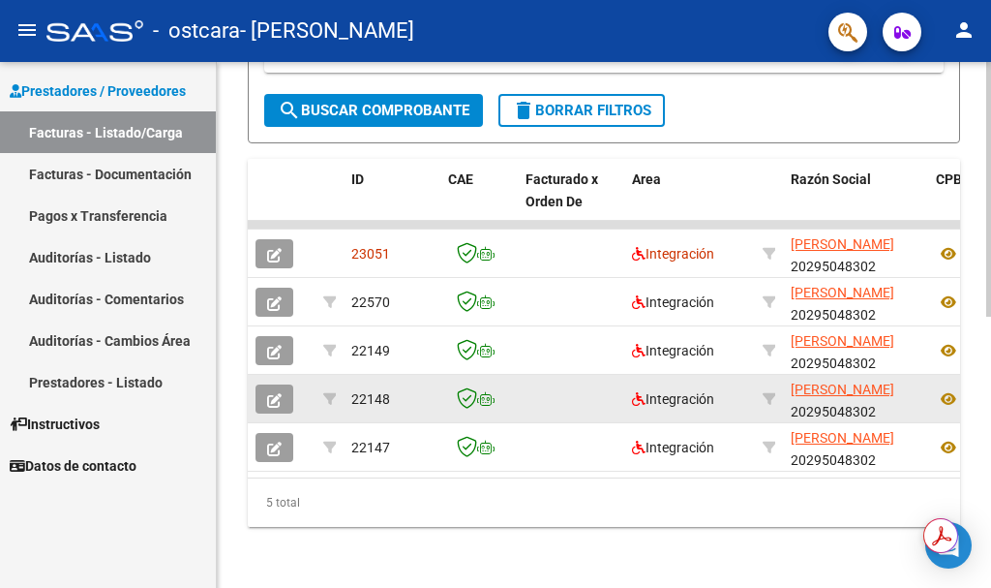
scroll to position [562, 0]
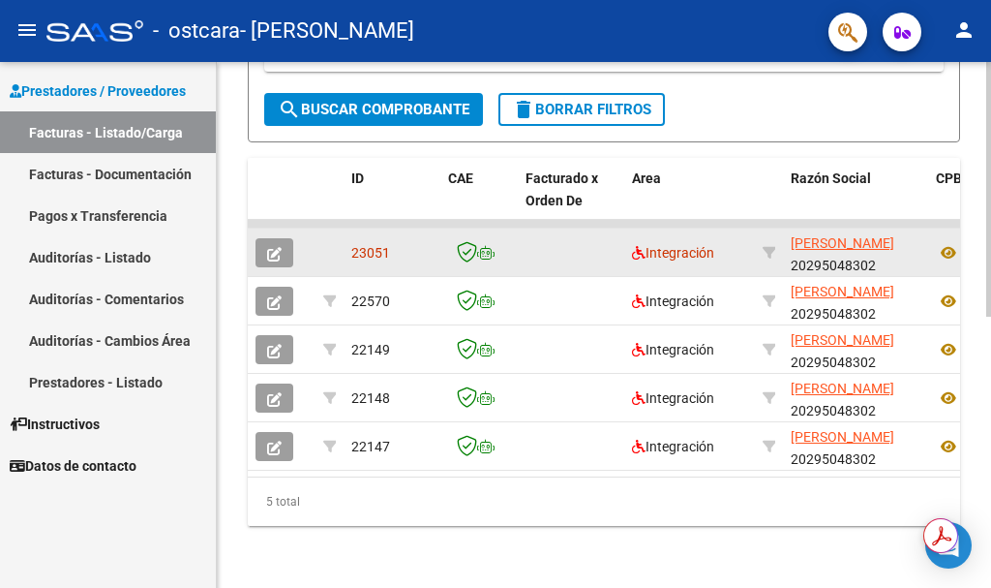
click at [283, 238] on button "button" at bounding box center [275, 252] width 38 height 29
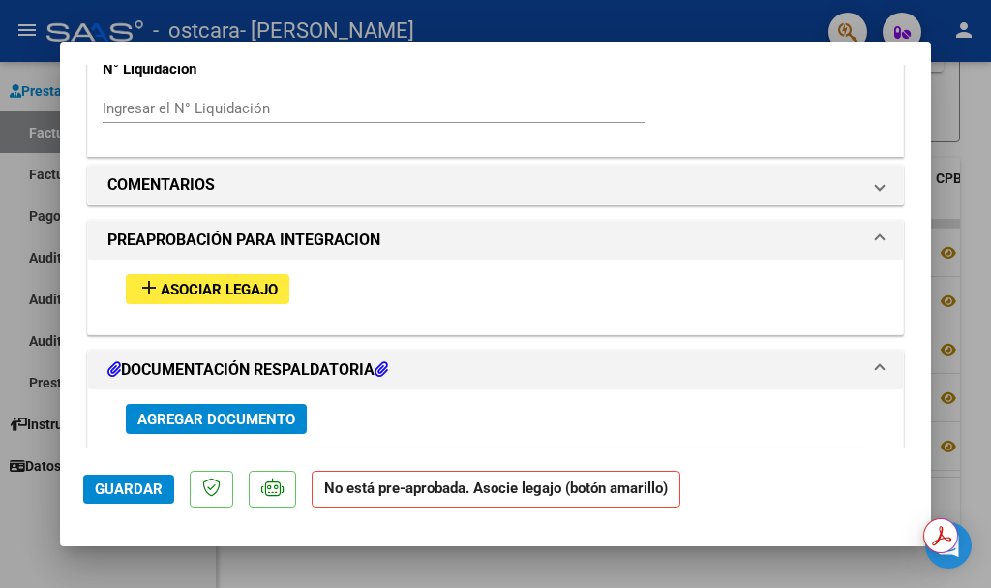
scroll to position [1549, 0]
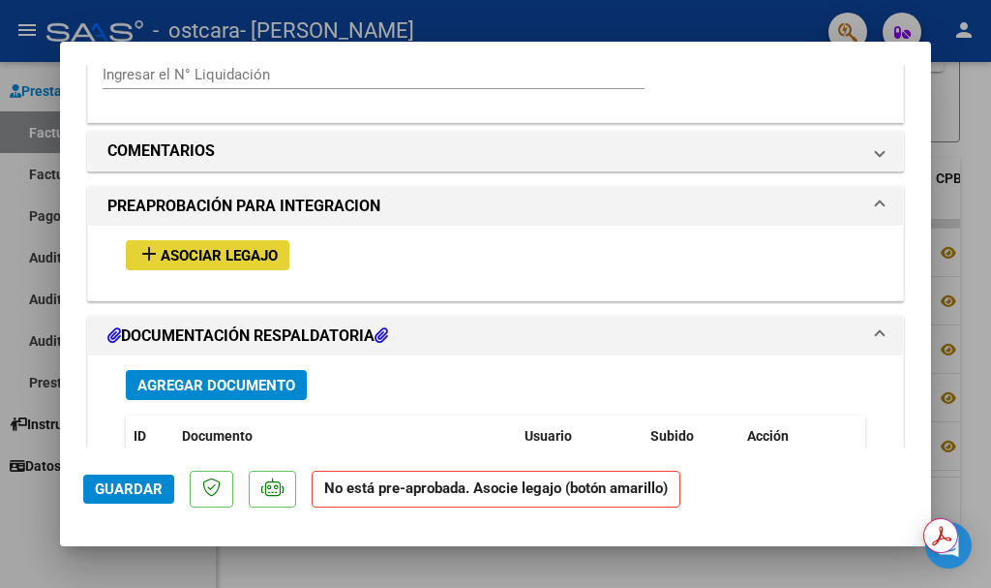
click at [244, 248] on span "Asociar Legajo" at bounding box center [219, 255] width 117 height 17
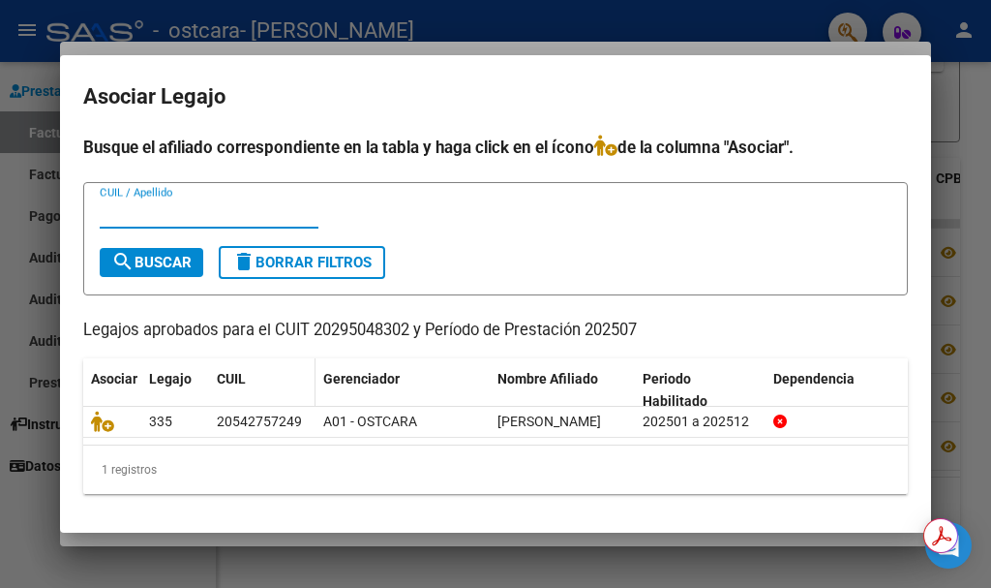
scroll to position [23, 0]
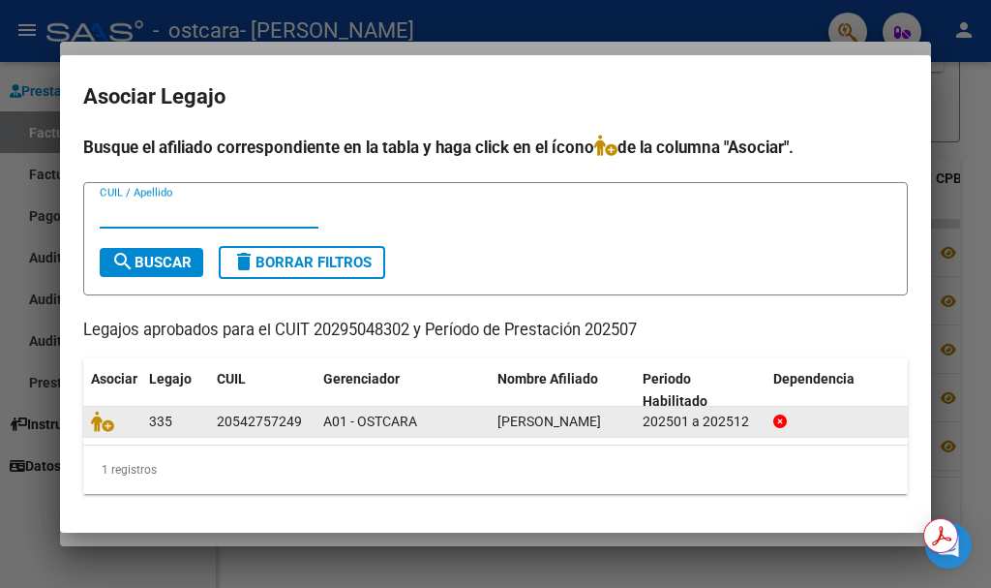
click at [251, 410] on div "20542757249" at bounding box center [259, 421] width 85 height 22
click at [219, 410] on div "20542757249" at bounding box center [259, 421] width 85 height 22
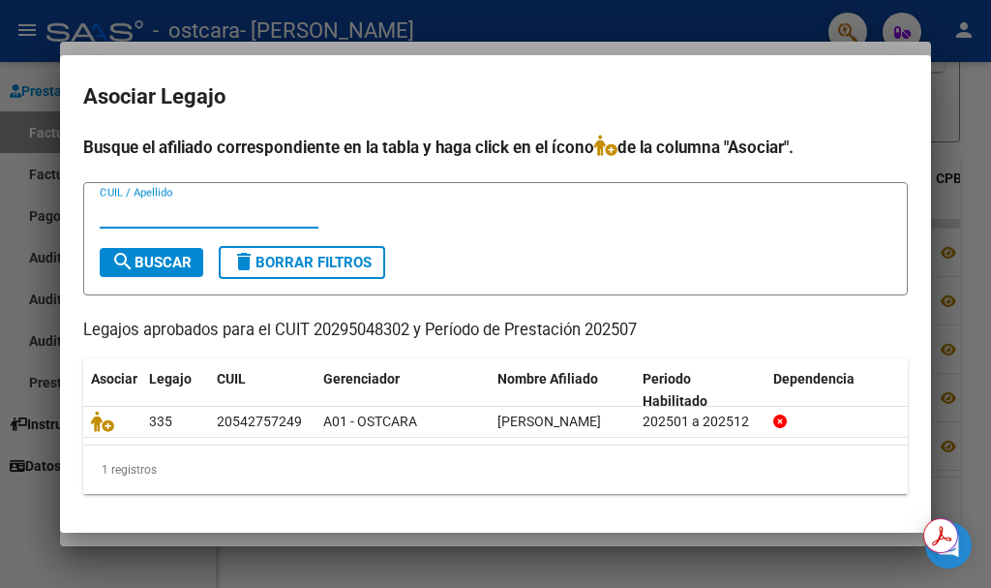
paste input "53212336"
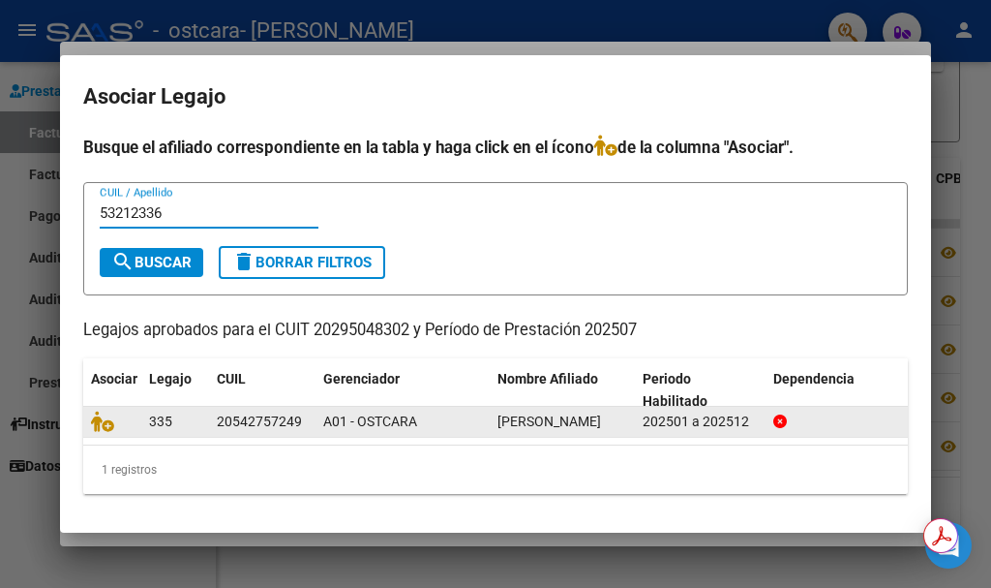
click at [406, 414] on div "A01 - OSTCARA" at bounding box center [402, 421] width 159 height 22
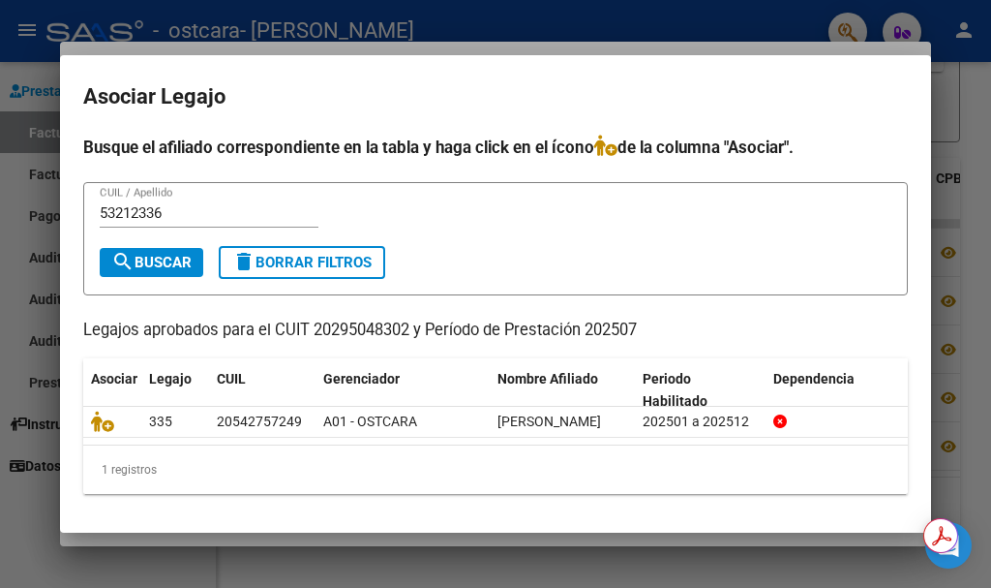
click at [176, 204] on input "53212336" at bounding box center [209, 212] width 219 height 17
click at [175, 204] on input "53212336" at bounding box center [209, 212] width 219 height 17
click at [173, 254] on span "search Buscar" at bounding box center [151, 262] width 80 height 17
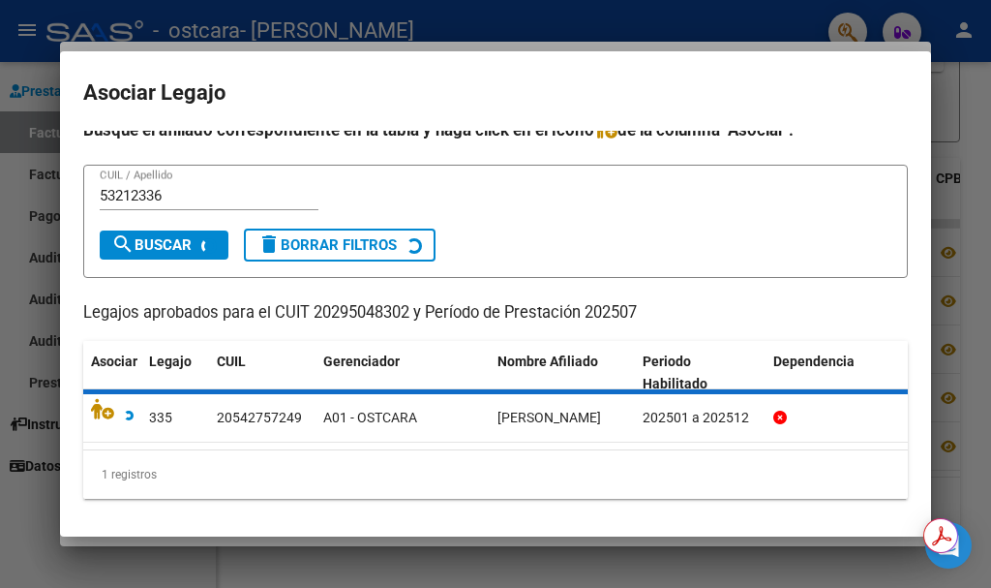
scroll to position [0, 0]
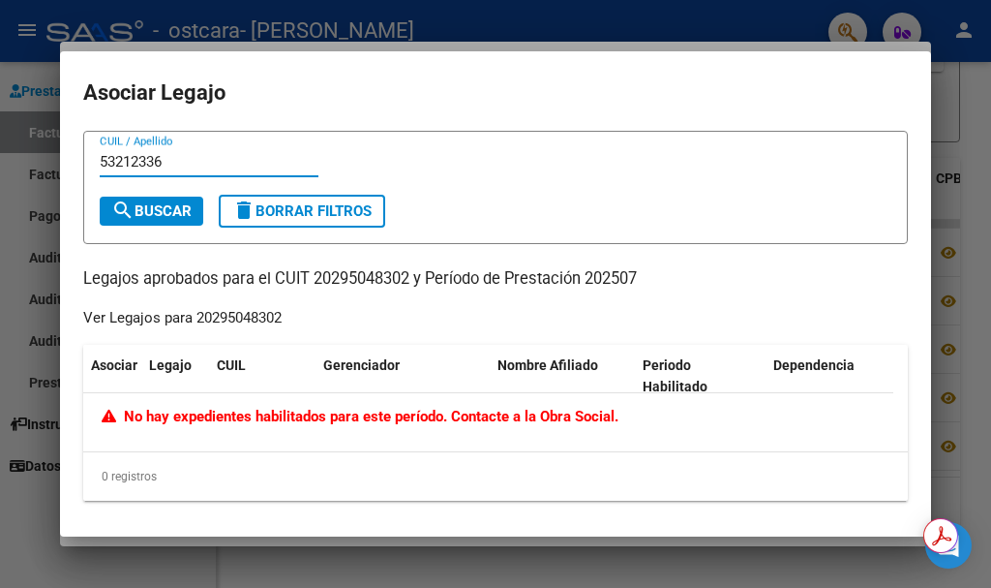
click at [178, 158] on input "53212336" at bounding box center [209, 161] width 219 height 17
type input "5"
click at [324, 289] on p "Legajos aprobados para el CUIT 20295048302 y Período de Prestación 202507" at bounding box center [495, 279] width 825 height 24
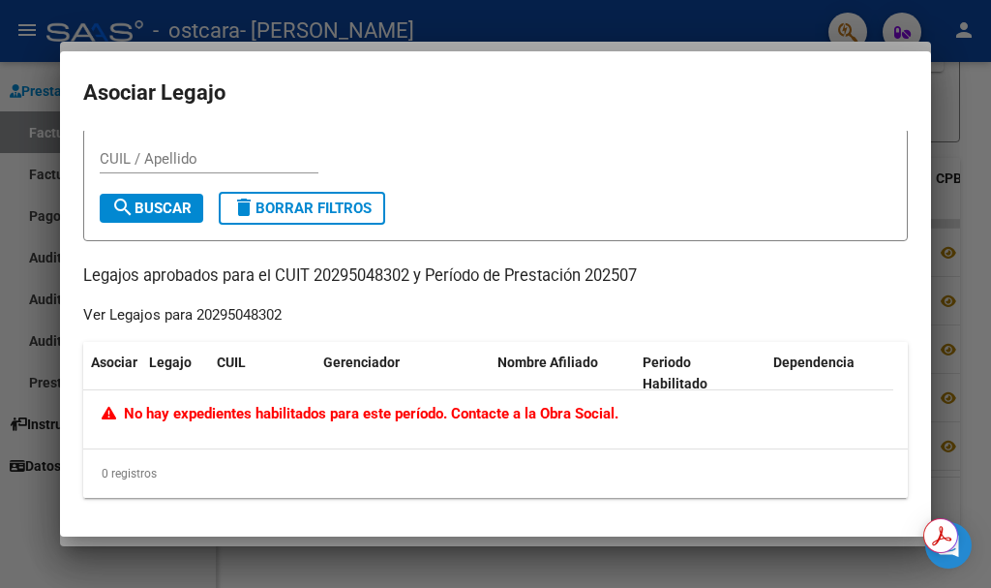
click at [0, 284] on div at bounding box center [495, 294] width 991 height 588
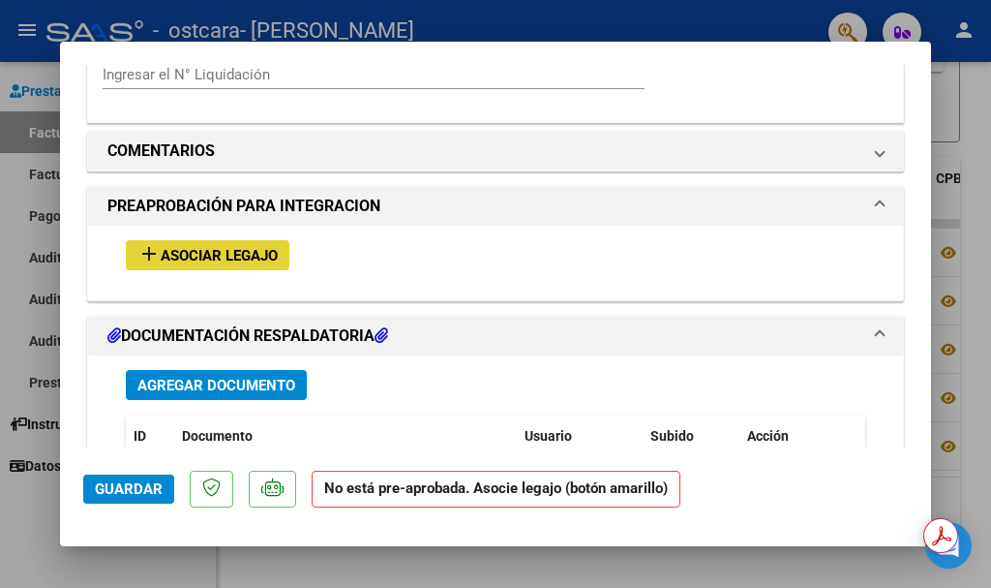
click at [226, 247] on span "Asociar Legajo" at bounding box center [219, 255] width 117 height 17
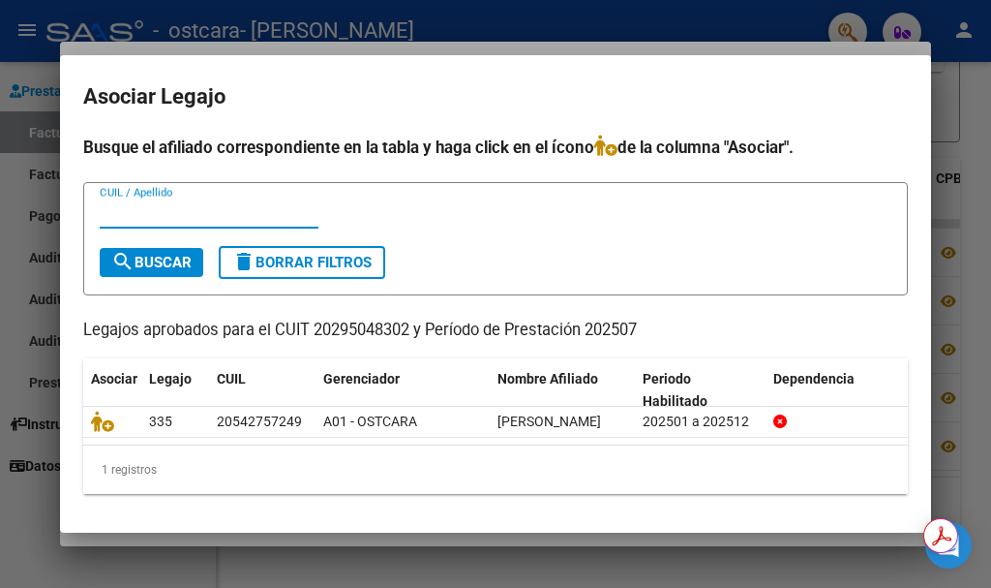
scroll to position [23, 0]
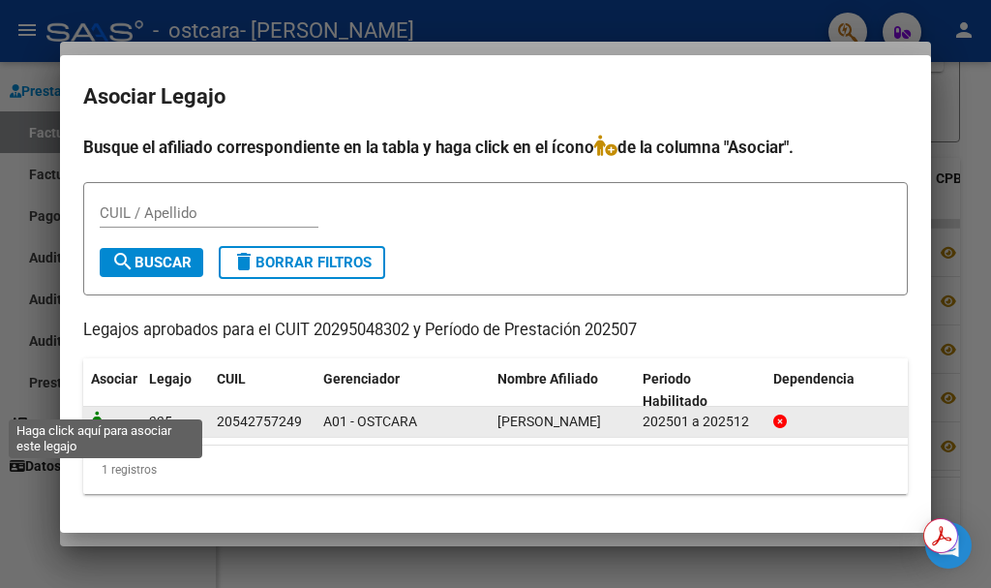
click at [109, 410] on icon at bounding box center [102, 420] width 23 height 21
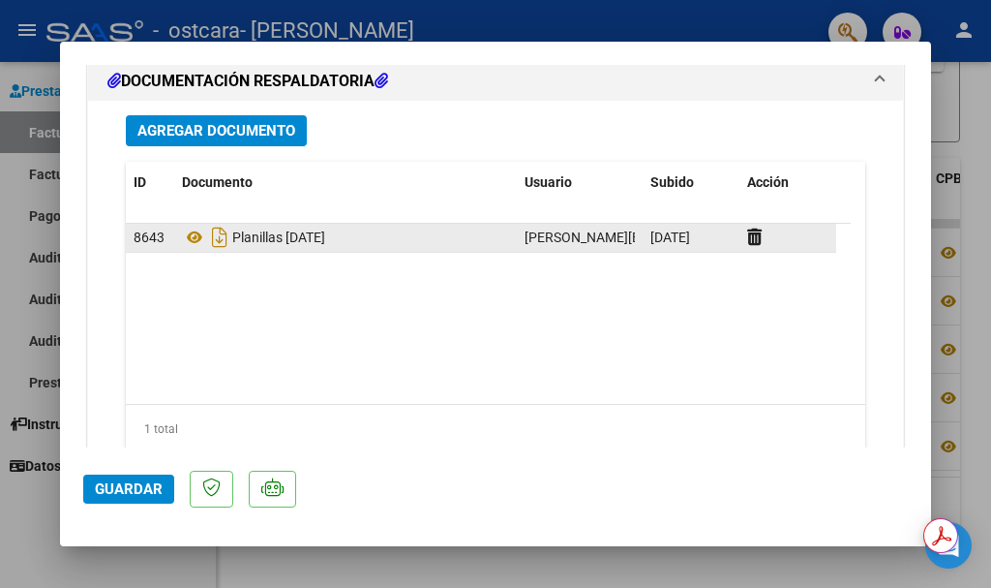
scroll to position [2171, 0]
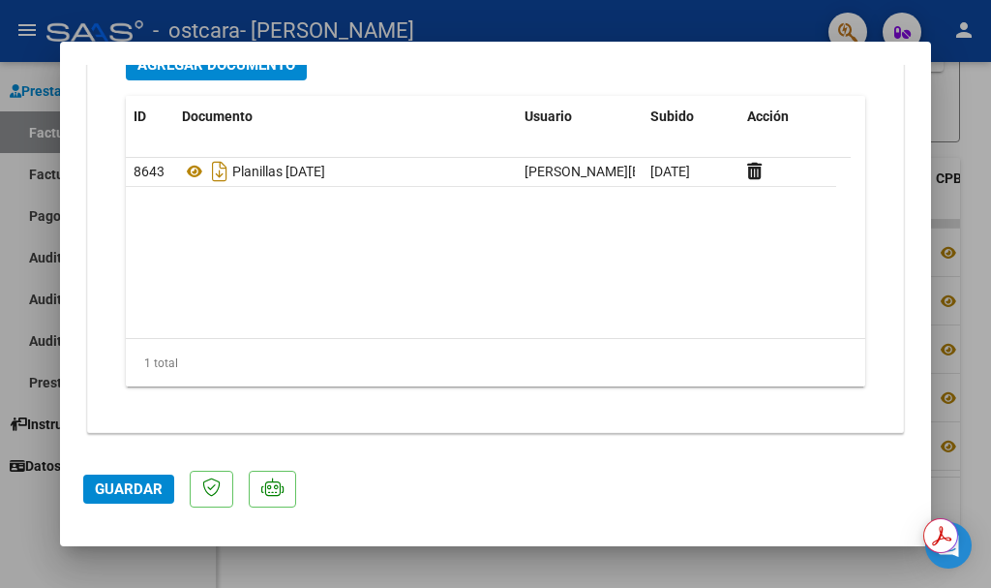
click at [124, 489] on span "Guardar" at bounding box center [129, 488] width 68 height 17
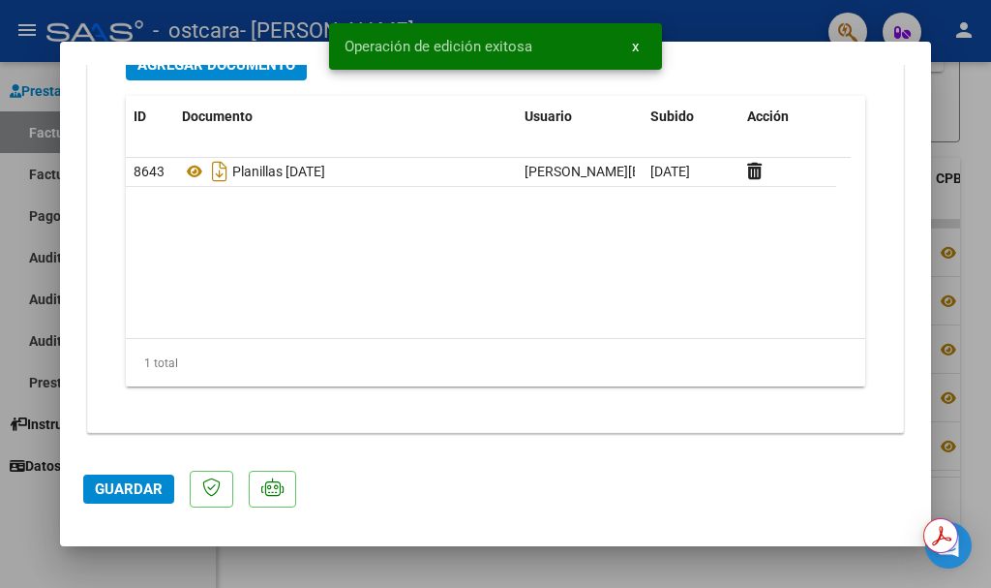
click at [0, 319] on div at bounding box center [495, 294] width 991 height 588
type input "$ 0,00"
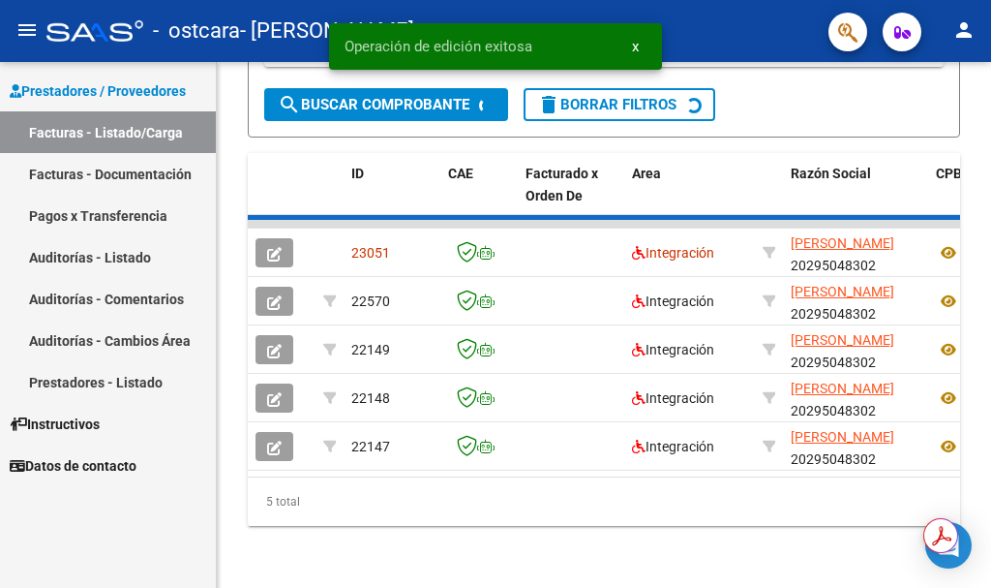
scroll to position [562, 0]
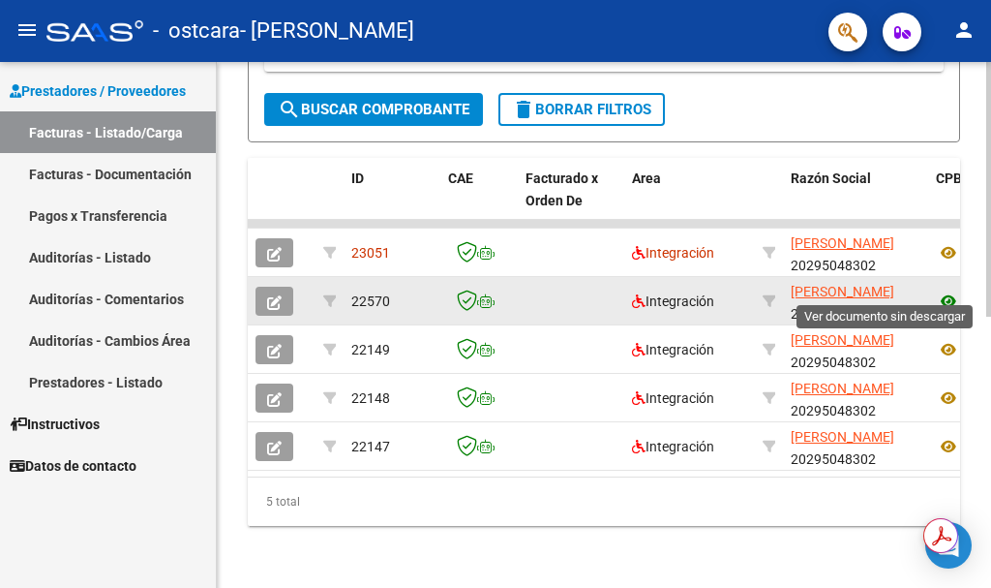
click at [938, 289] on icon at bounding box center [948, 300] width 25 height 23
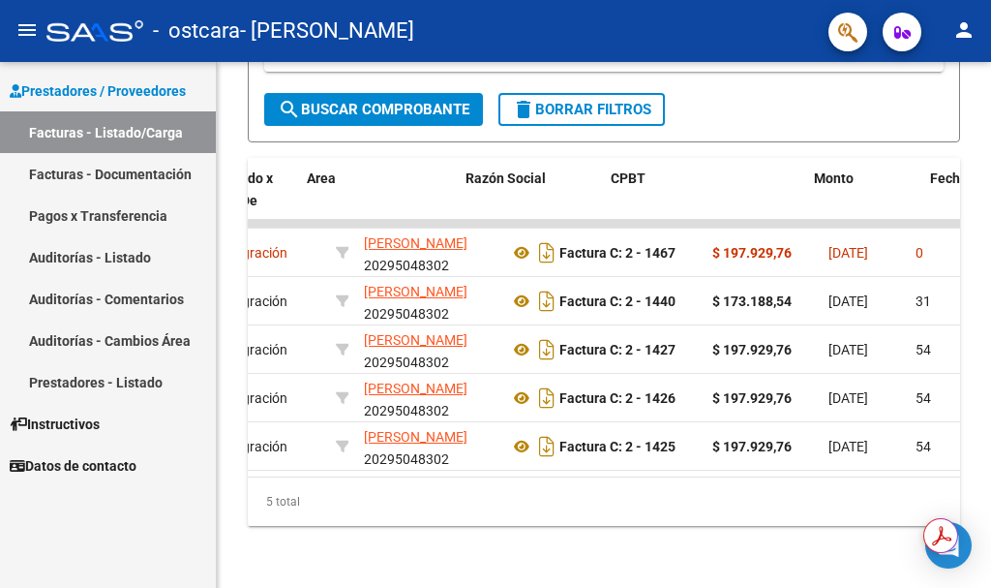
scroll to position [0, 271]
